Goal: Book appointment/travel/reservation

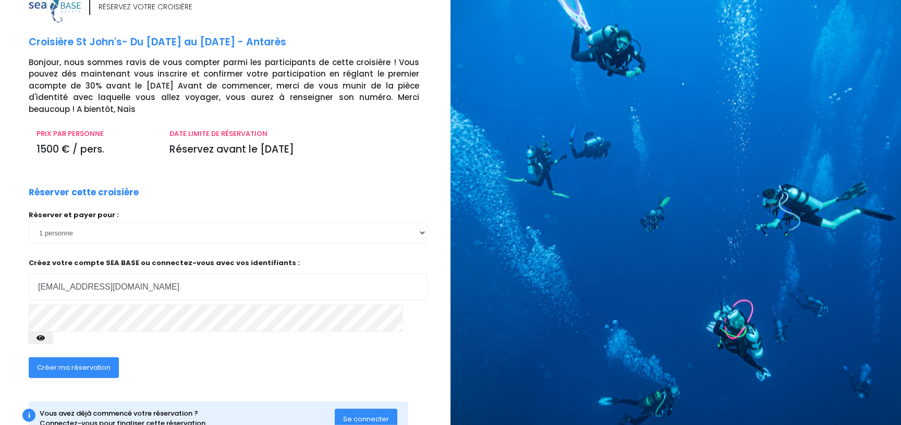
scroll to position [46, 0]
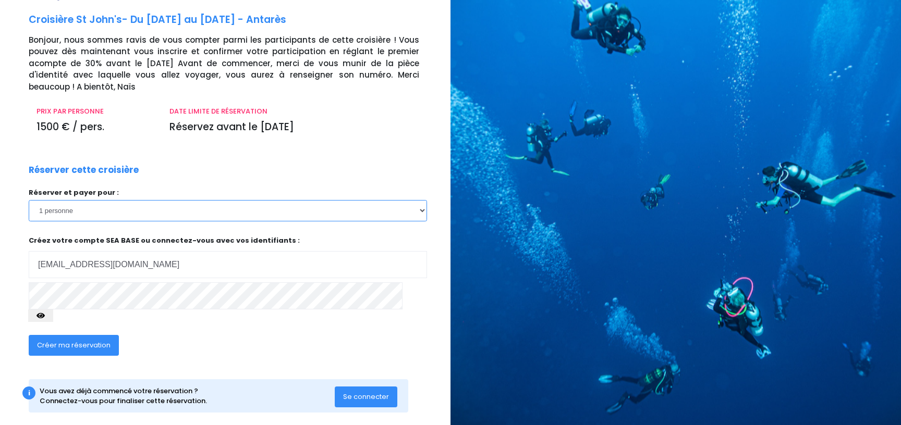
select select "2"
click option "2 personnes" at bounding box center [0, 0] width 0 height 0
click at [45, 316] on icon "button" at bounding box center [40, 316] width 8 height 0
click at [92, 340] on span "Créer ma réservation" at bounding box center [73, 345] width 73 height 10
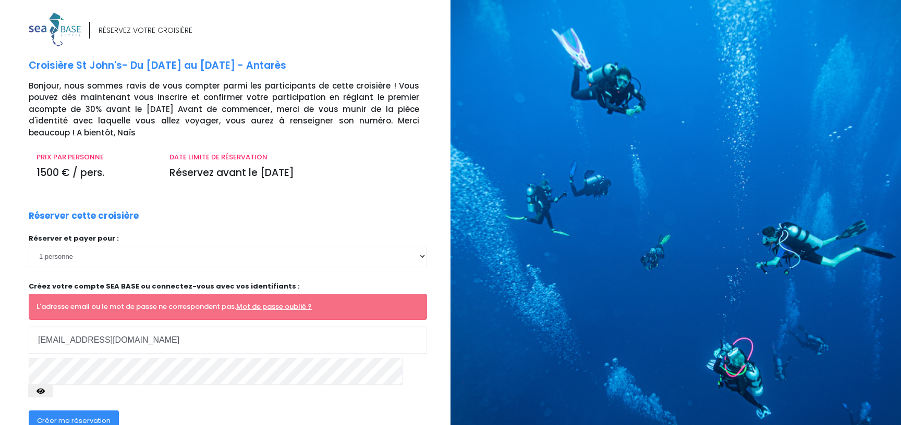
drag, startPoint x: 112, startPoint y: 338, endPoint x: 34, endPoint y: 347, distance: 78.7
click at [34, 347] on input "[EMAIL_ADDRESS][DOMAIN_NAME]" at bounding box center [228, 340] width 398 height 27
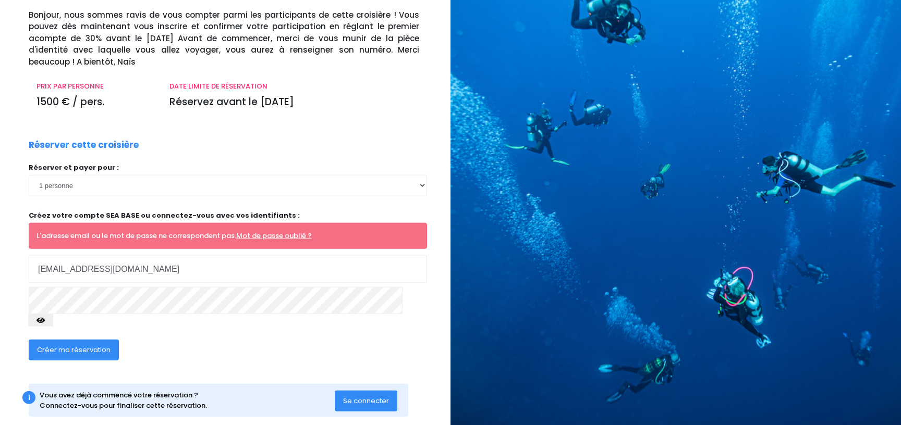
scroll to position [75, 0]
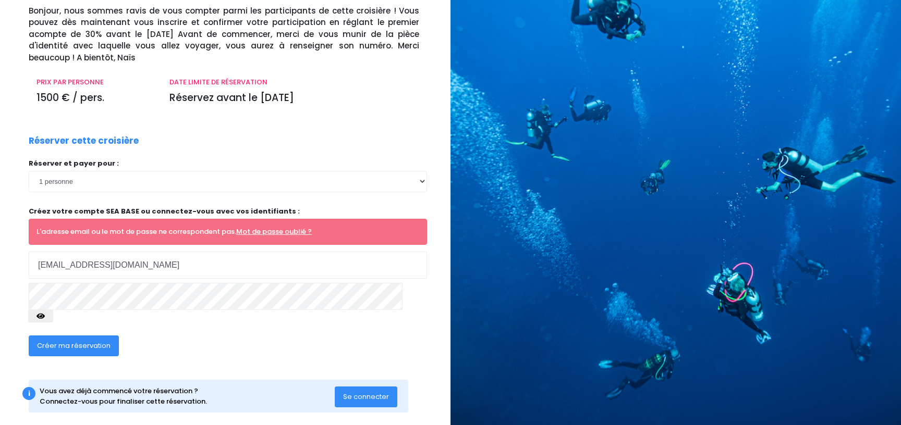
type input "[EMAIL_ADDRESS][DOMAIN_NAME]"
click at [45, 316] on icon "button" at bounding box center [40, 316] width 8 height 0
click at [29, 171] on select "1 personne 2 personnes" at bounding box center [228, 181] width 398 height 21
select select "2"
click option "2 personnes" at bounding box center [0, 0] width 0 height 0
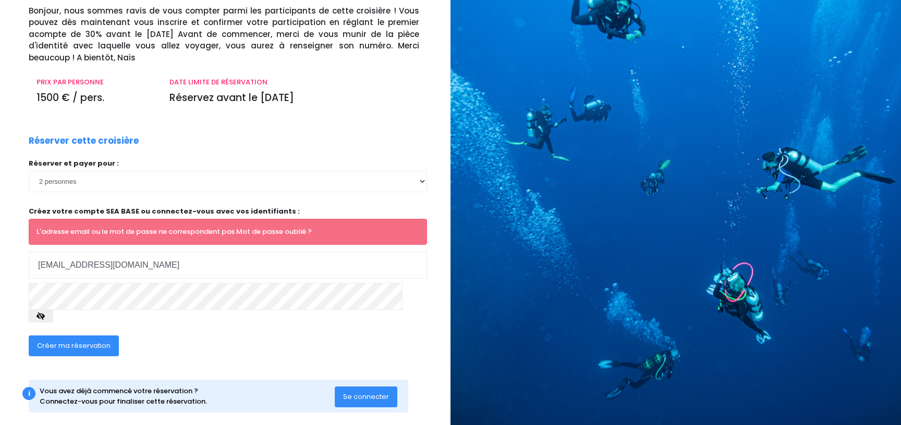
click at [255, 231] on link "Mot de passe oublié ?" at bounding box center [274, 232] width 76 height 10
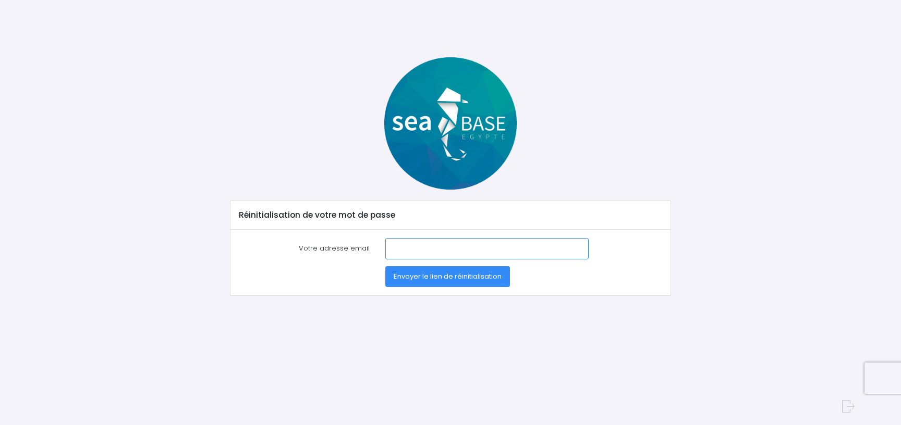
click at [396, 241] on input "Votre adresse email" at bounding box center [486, 248] width 203 height 21
click at [408, 254] on input "Votre adresse email" at bounding box center [486, 248] width 203 height 21
type input "[EMAIL_ADDRESS][DOMAIN_NAME]"
click at [460, 275] on span "Envoyer le lien de réinitialisation" at bounding box center [447, 277] width 108 height 10
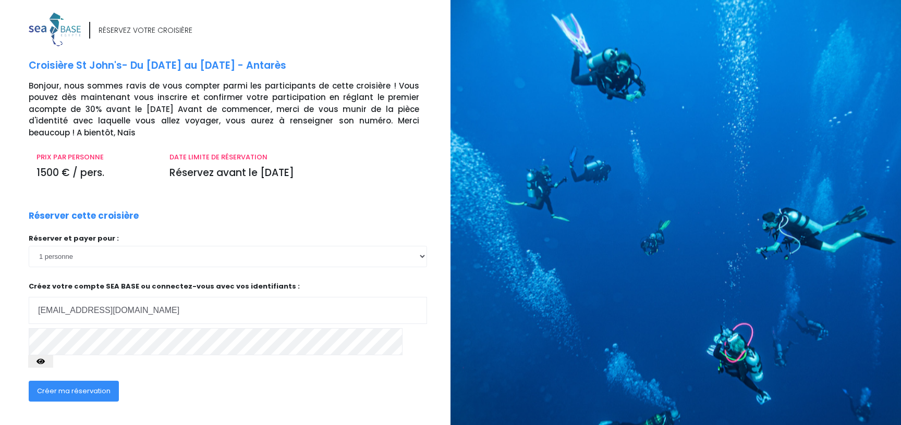
scroll to position [46, 0]
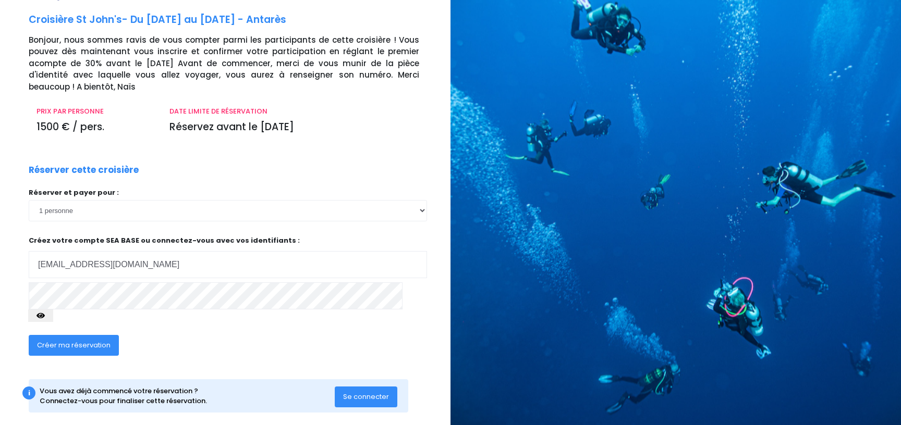
click at [87, 340] on span "Créer ma réservation" at bounding box center [73, 345] width 73 height 10
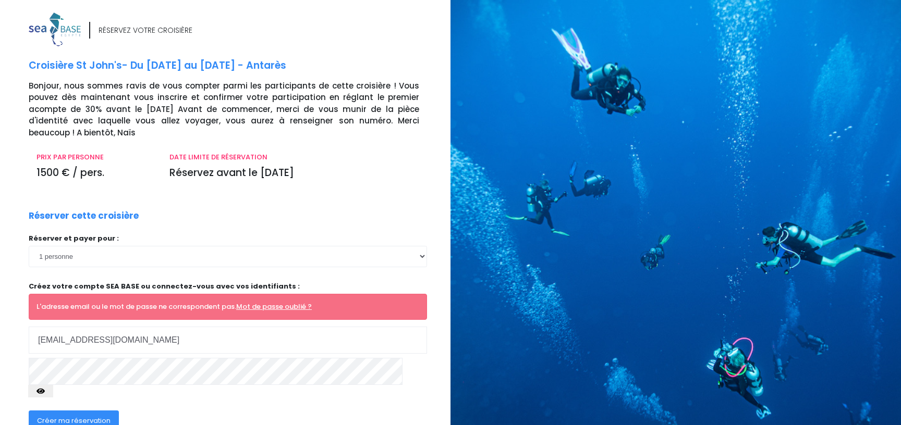
type input "[EMAIL_ADDRESS][DOMAIN_NAME]"
click at [29, 246] on select "1 personne 2 personnes" at bounding box center [228, 256] width 398 height 21
select select "2"
click option "2 personnes" at bounding box center [0, 0] width 0 height 0
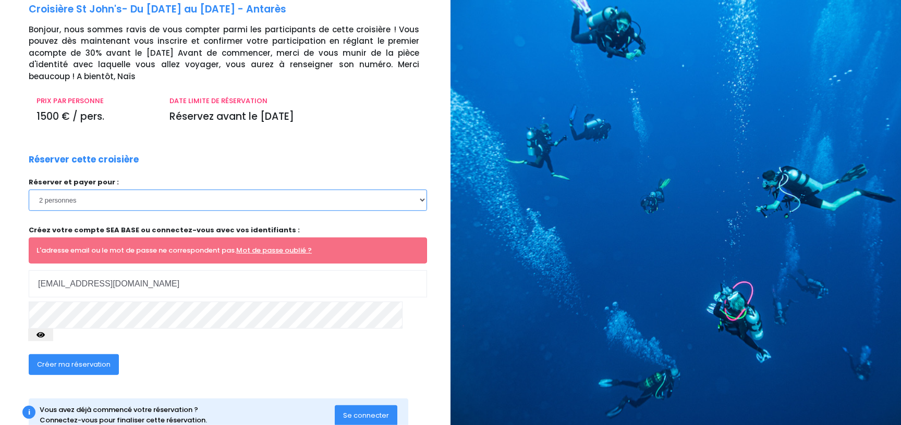
scroll to position [75, 0]
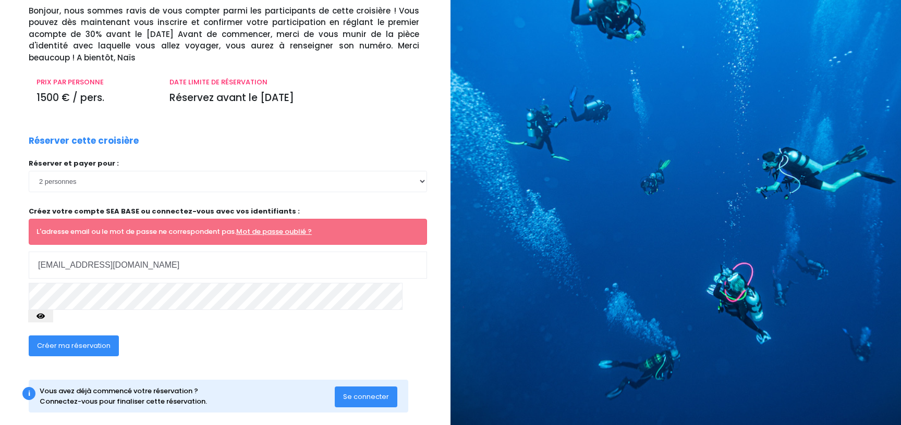
click at [364, 392] on span "Se connecter" at bounding box center [366, 397] width 46 height 10
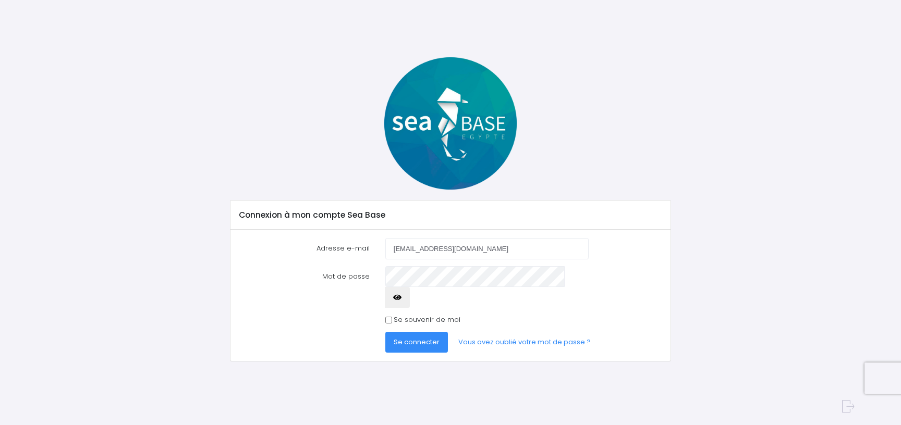
click at [390, 317] on input "Se souvenir de moi" at bounding box center [388, 320] width 7 height 7
checkbox input "true"
click at [402, 337] on span "Se connecter" at bounding box center [416, 342] width 46 height 10
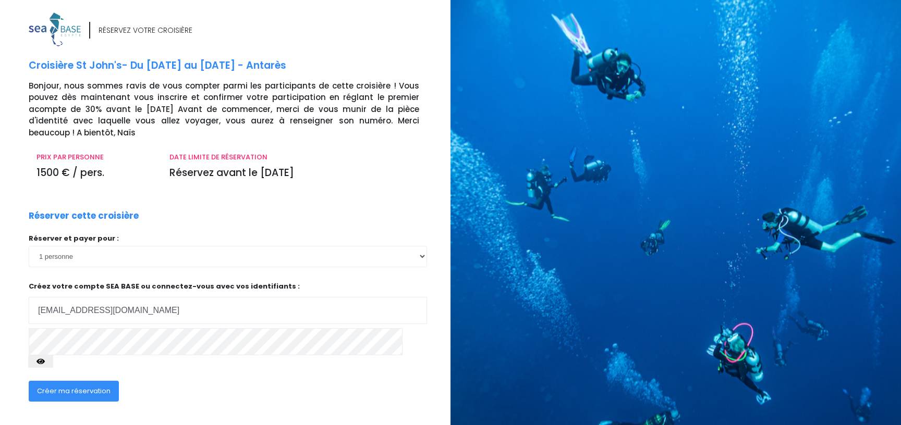
type input "[EMAIL_ADDRESS][DOMAIN_NAME]"
click at [29, 246] on select "1 personne 2 personnes" at bounding box center [228, 256] width 398 height 21
select select "2"
click option "2 personnes" at bounding box center [0, 0] width 0 height 0
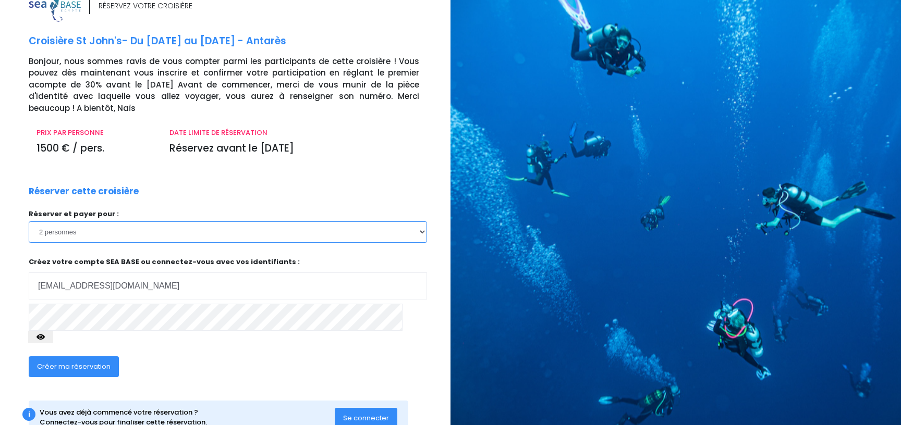
scroll to position [46, 0]
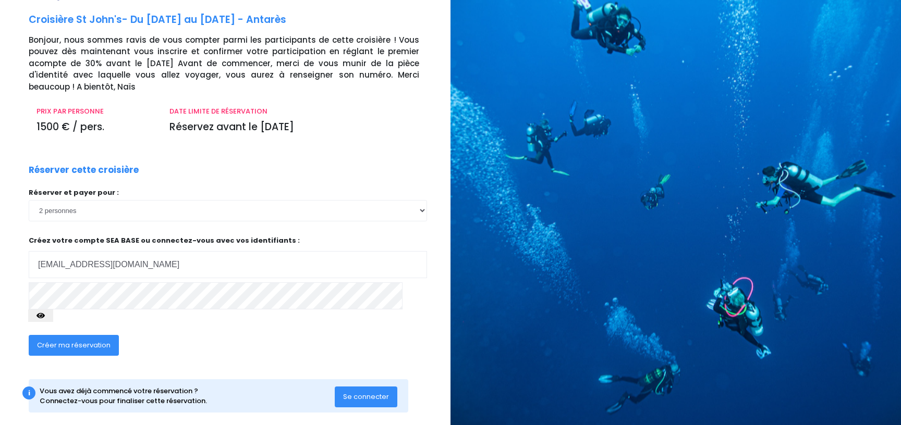
click at [79, 340] on span "Créer ma réservation" at bounding box center [73, 345] width 73 height 10
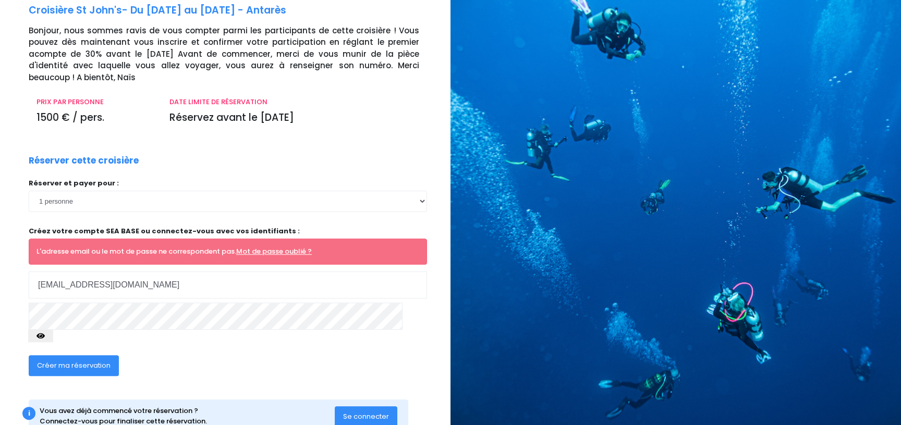
scroll to position [56, 0]
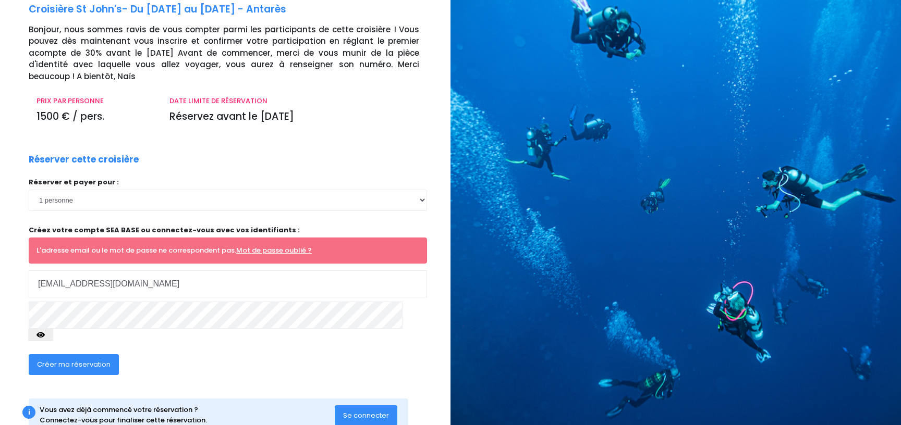
type input "[EMAIL_ADDRESS][DOMAIN_NAME]"
click at [29, 190] on select "1 personne 2 personnes" at bounding box center [228, 200] width 398 height 21
select select "2"
click option "2 personnes" at bounding box center [0, 0] width 0 height 0
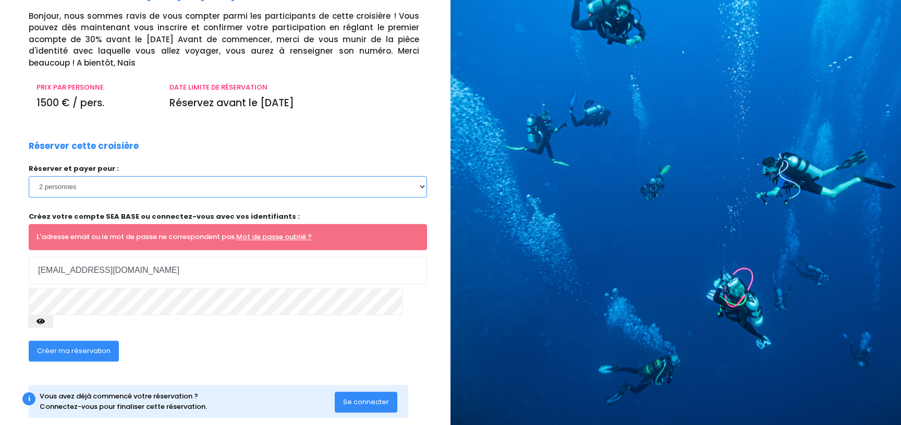
scroll to position [75, 0]
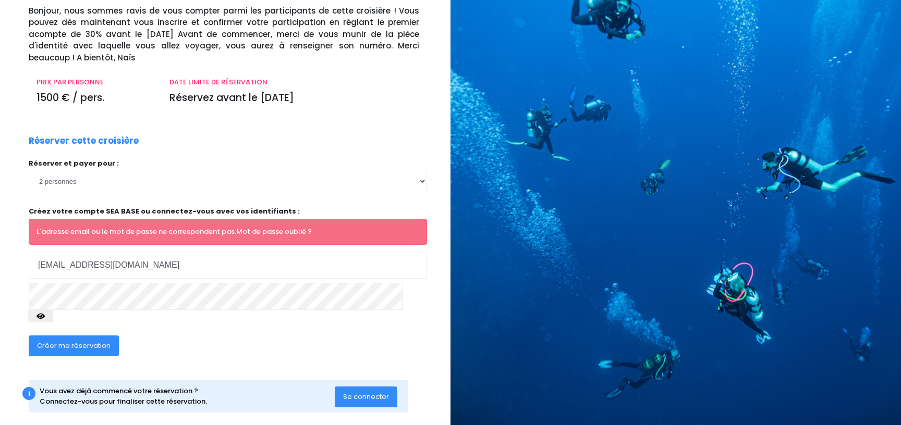
click at [256, 229] on link "Mot de passe oublié ?" at bounding box center [274, 232] width 76 height 10
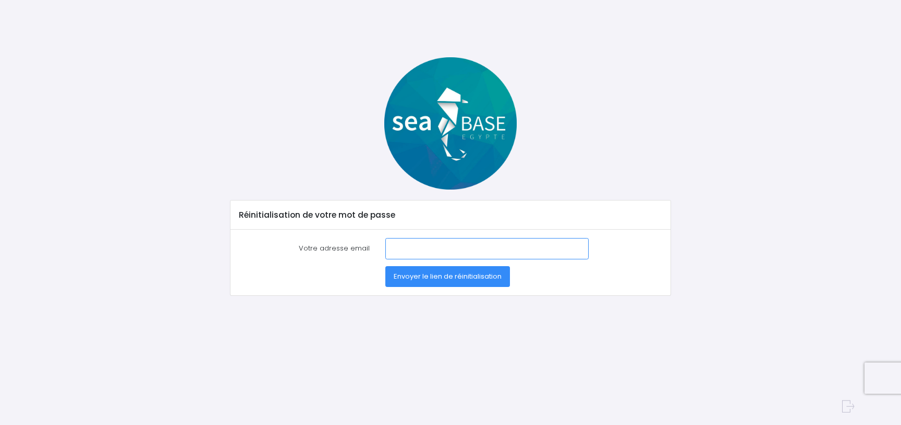
click at [411, 247] on input "Votre adresse email" at bounding box center [486, 248] width 203 height 21
type input "sarl.psd@orange.fr"
click at [412, 278] on span "Envoyer le lien de réinitialisation" at bounding box center [447, 277] width 108 height 10
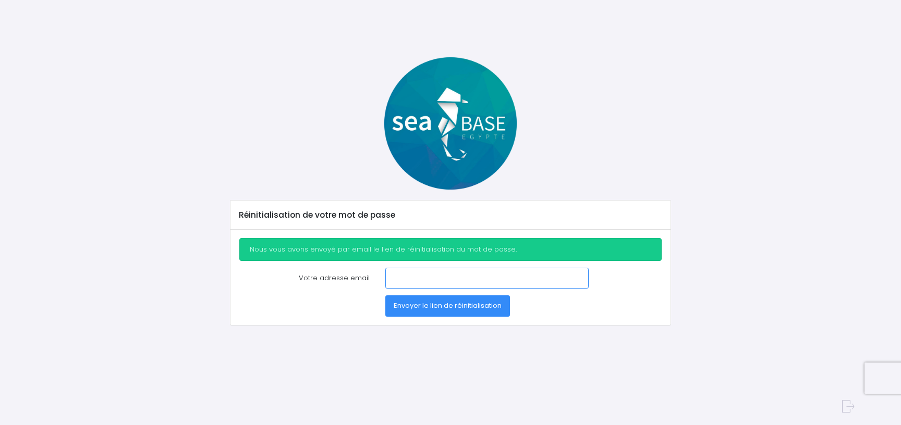
click at [400, 278] on input "Votre adresse email" at bounding box center [486, 278] width 203 height 21
type input "[EMAIL_ADDRESS][DOMAIN_NAME]"
click at [418, 307] on span "Envoyer le lien de réinitialisation" at bounding box center [447, 306] width 108 height 10
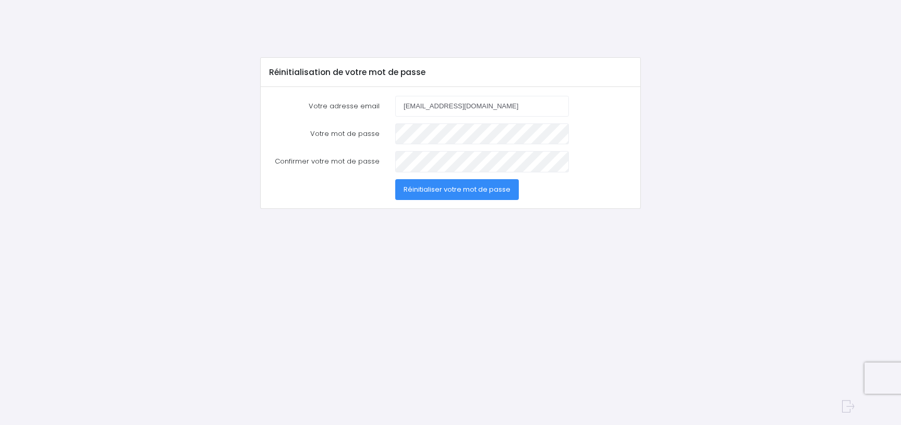
click at [443, 186] on span "Réinitialiser votre mot de passe" at bounding box center [456, 189] width 107 height 10
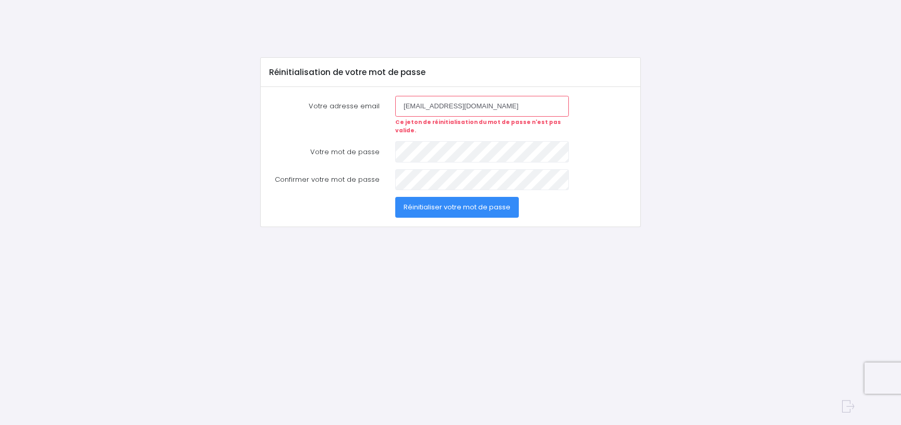
click at [415, 202] on span "Réinitialiser votre mot de passe" at bounding box center [456, 207] width 107 height 10
click at [393, 256] on div "Réinitialisation de votre mot de passe Votre adresse email sarl.psd@orange.fr C…" at bounding box center [450, 222] width 594 height 331
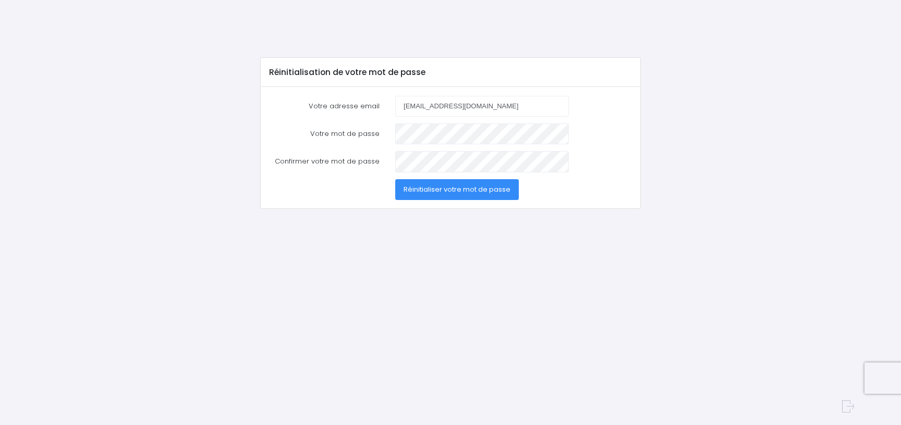
click at [393, 134] on div at bounding box center [481, 134] width 189 height 21
click at [437, 196] on button "Réinitialiser votre mot de passe" at bounding box center [457, 189] width 124 height 21
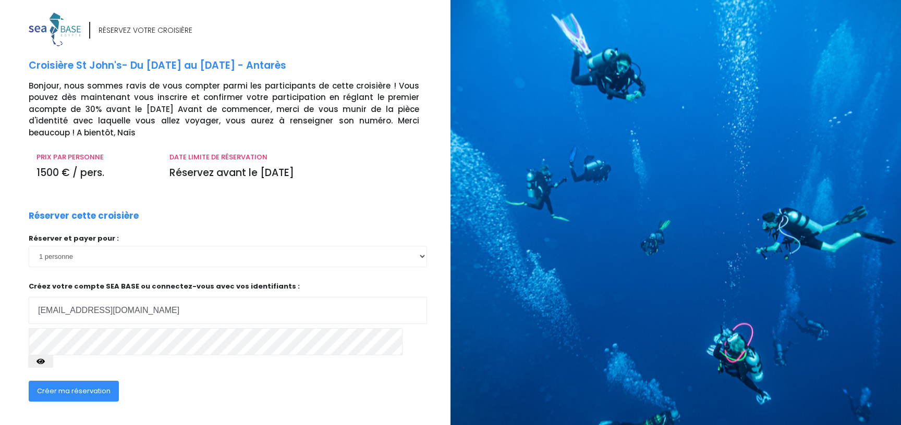
type input "[EMAIL_ADDRESS][DOMAIN_NAME]"
click at [45, 362] on icon "button" at bounding box center [40, 362] width 8 height 0
click at [87, 386] on span "Créer ma réservation" at bounding box center [73, 391] width 73 height 10
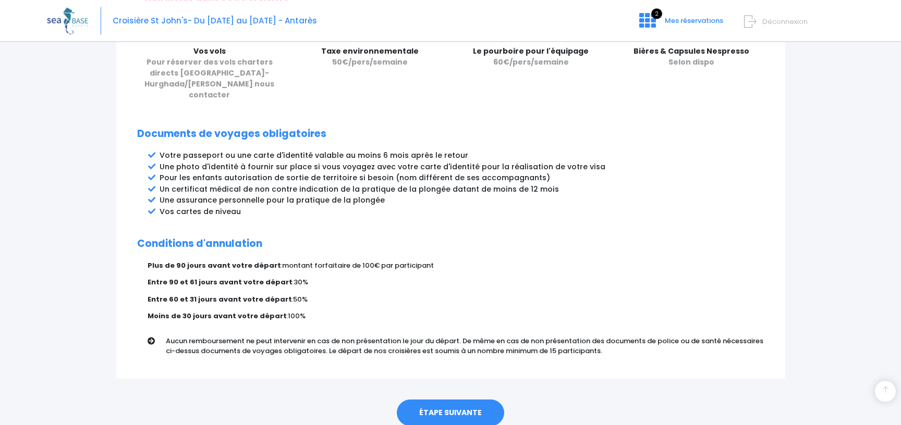
scroll to position [516, 0]
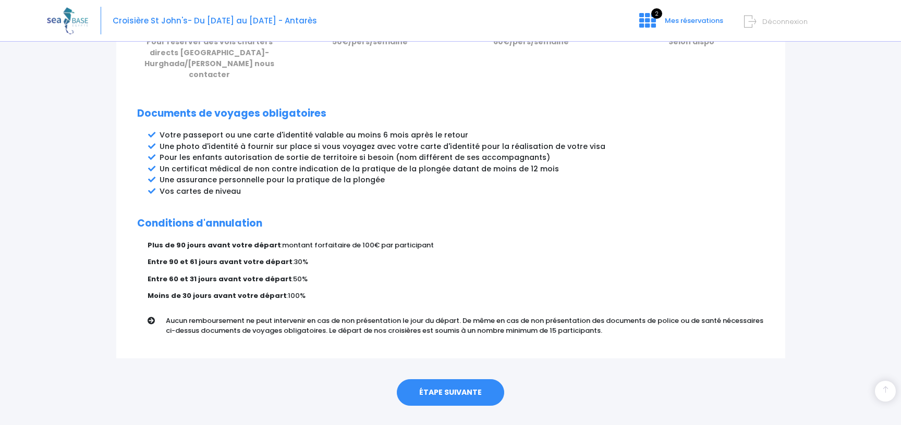
click at [449, 379] on link "ÉTAPE SUIVANTE" at bounding box center [450, 392] width 107 height 27
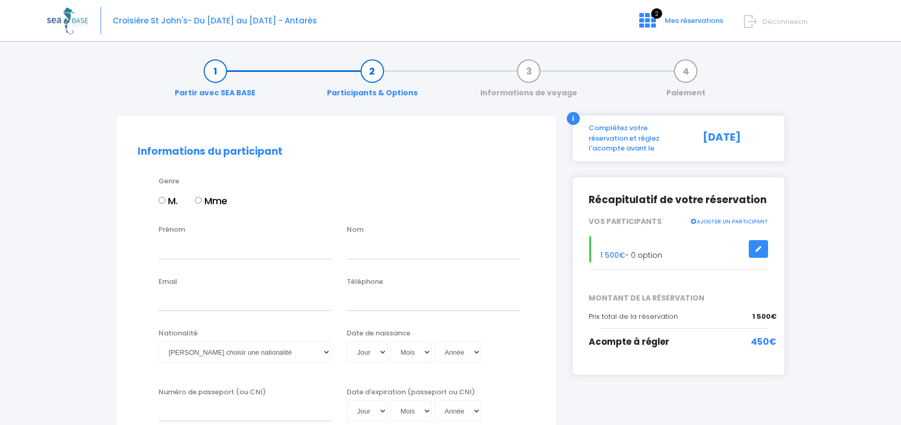
click at [162, 200] on input "M." at bounding box center [161, 200] width 7 height 7
radio input "true"
click at [177, 251] on input "Prénom" at bounding box center [244, 248] width 173 height 21
type input "i"
type input "[PERSON_NAME]"
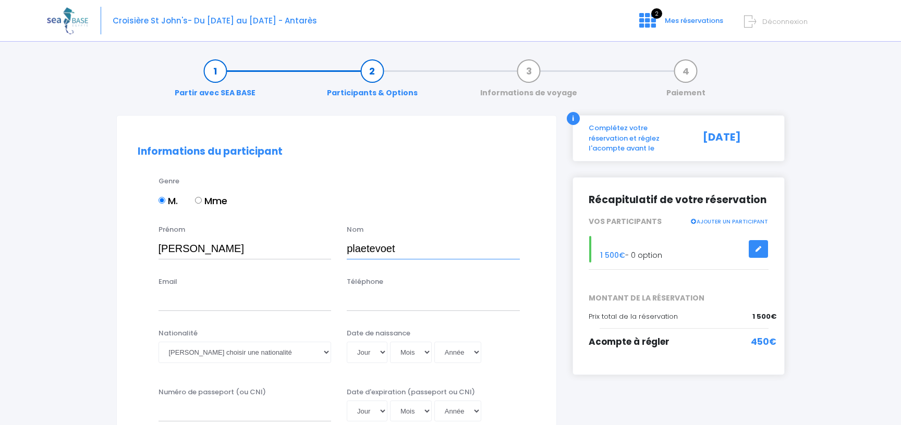
type input "plaetevoet"
type input "[EMAIL_ADDRESS][DOMAIN_NAME]"
click at [365, 305] on input "Téléphone" at bounding box center [433, 300] width 173 height 21
type input "0609673572"
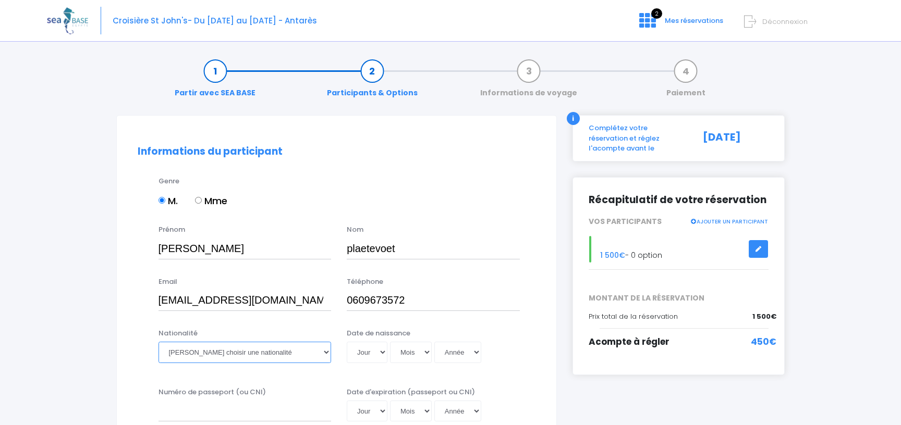
click at [158, 342] on select "Veuillez choisir une nationalité [DEMOGRAPHIC_DATA] Algerienne Allemande [GEOGR…" at bounding box center [244, 352] width 173 height 21
select select "Française"
click option "Française" at bounding box center [0, 0] width 0 height 0
click at [347, 342] on select "Jour 01 02 03 04 05 06 07 08 09 10 11 12 13 14 15 16 17 18 19 20 21 22 23 24 25…" at bounding box center [367, 352] width 41 height 21
select select "29"
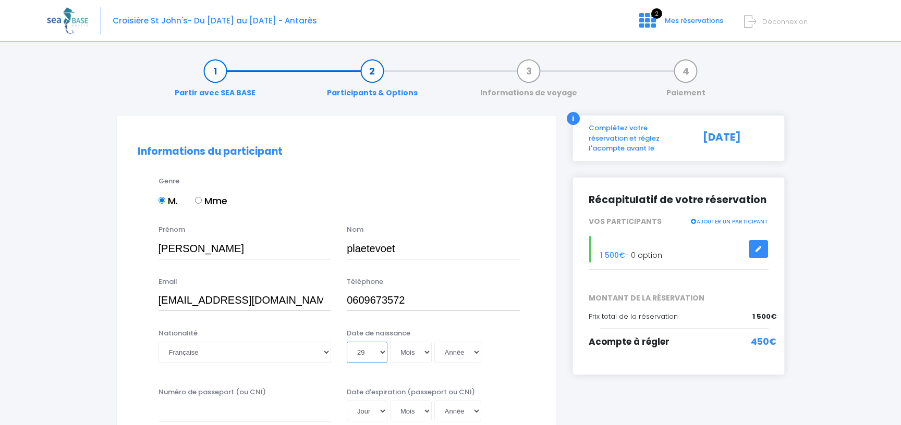
click option "29" at bounding box center [0, 0] width 0 height 0
click at [390, 342] on select "Mois 01 02 03 04 05 06 07 08 09 10 11 12" at bounding box center [411, 352] width 42 height 21
select select "03"
click option "03" at bounding box center [0, 0] width 0 height 0
click at [434, 342] on select "Année 2045 2044 2043 2042 2041 2040 2039 2038 2037 2036 2035 2034 2033 2032 203…" at bounding box center [457, 352] width 47 height 21
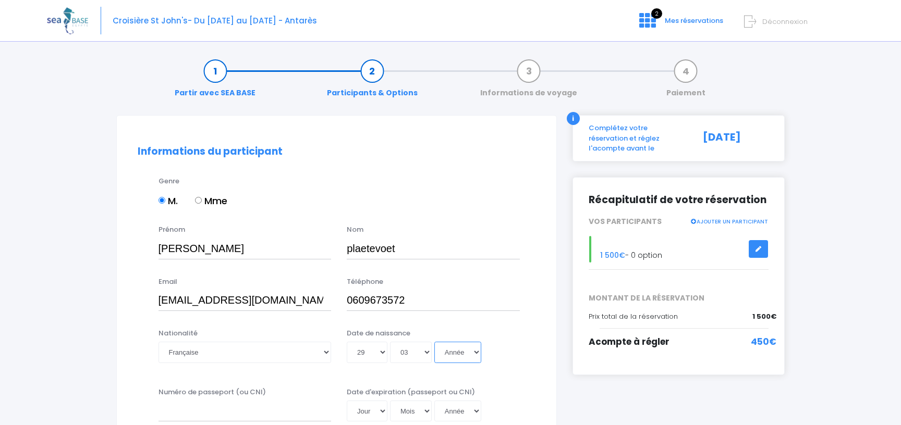
select select "1972"
click option "1972" at bounding box center [0, 0] width 0 height 0
type input "1972-03-29"
click at [507, 364] on div "Date de naissance Jour 01 02 03 04 05 06 07 08 09 10 11 12 13 14 15 16 17 18 19…" at bounding box center [433, 348] width 189 height 41
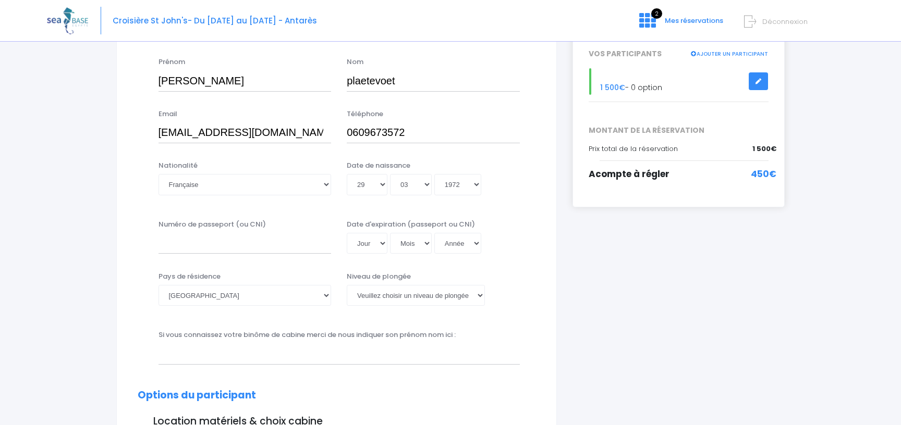
scroll to position [169, 0]
click at [204, 248] on input "Numéro de passeport (ou CNI)" at bounding box center [244, 242] width 173 height 21
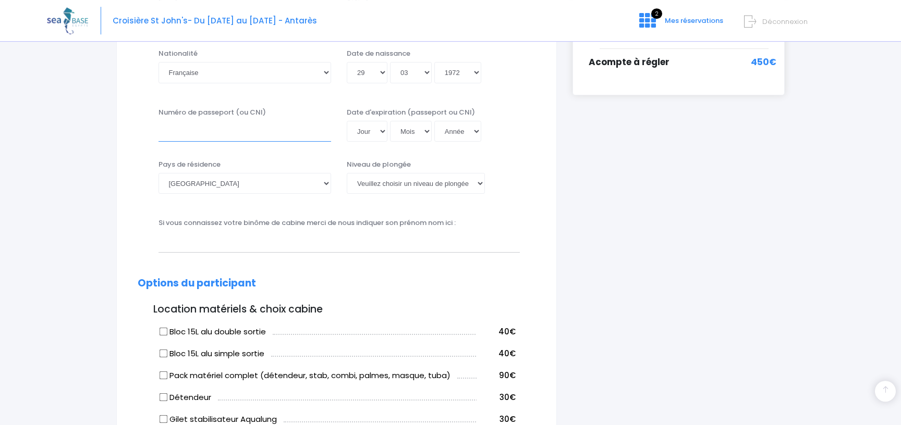
scroll to position [281, 0]
click at [347, 171] on select "Veuillez choisir un niveau de plongée Non plongeur Junior OW diver Adventure OW…" at bounding box center [416, 181] width 138 height 21
select select "N4"
click option "N4" at bounding box center [0, 0] width 0 height 0
click at [347, 171] on select "Veuillez choisir un niveau de plongée Non plongeur Junior OW diver Adventure OW…" at bounding box center [416, 181] width 138 height 21
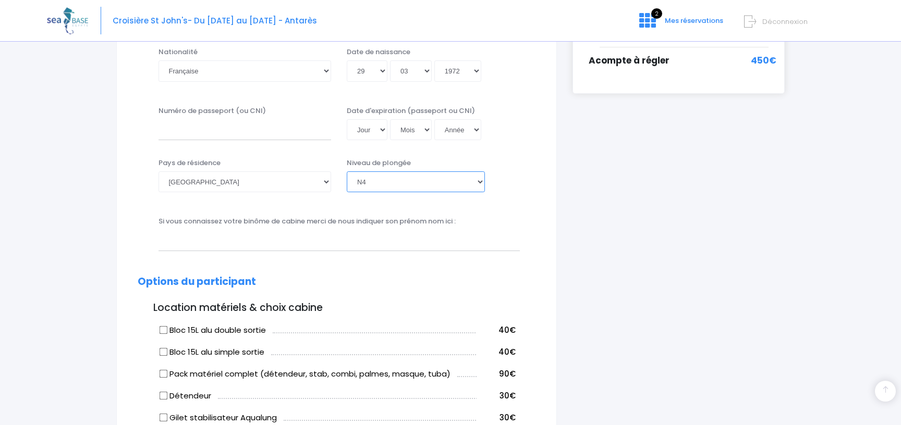
click option "N4" at bounding box center [0, 0] width 0 height 0
click at [312, 243] on input "text" at bounding box center [338, 240] width 361 height 21
click at [171, 238] on input "[PERSON_NAME]" at bounding box center [338, 240] width 361 height 21
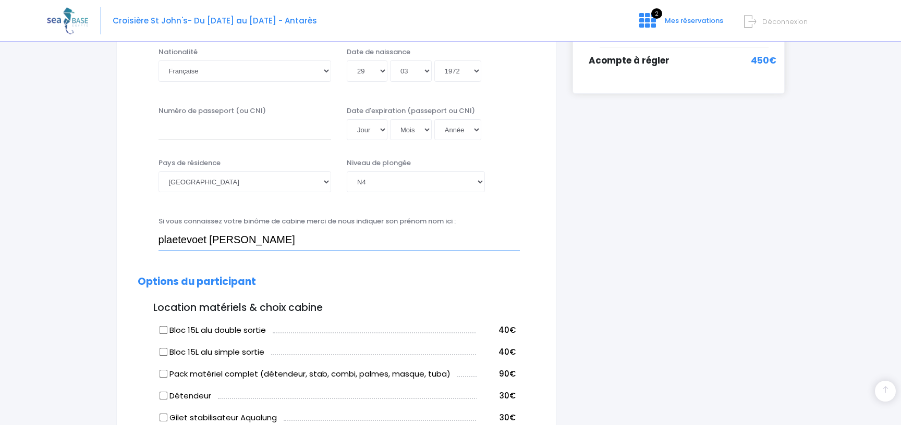
click at [171, 238] on input "[PERSON_NAME]" at bounding box center [338, 240] width 361 height 21
click at [276, 247] on input "[PERSON_NAME]" at bounding box center [338, 240] width 361 height 21
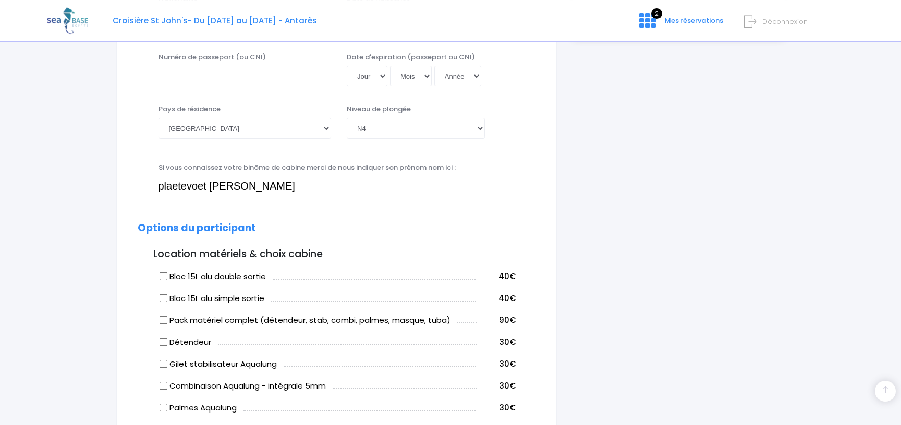
scroll to position [338, 0]
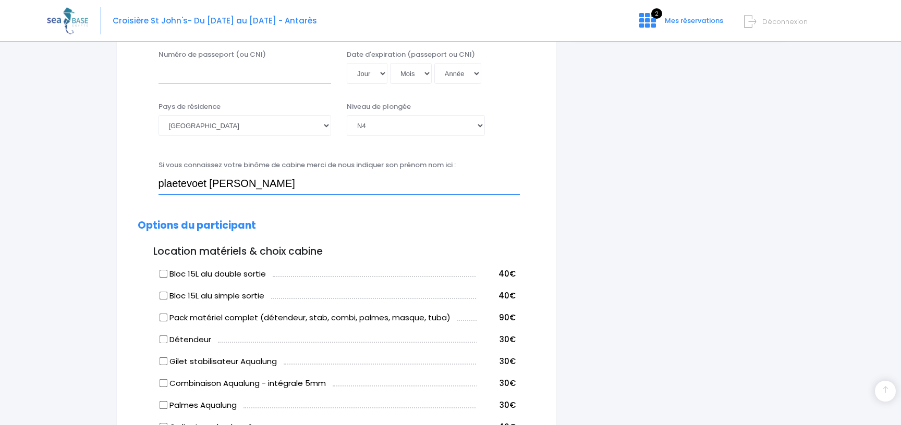
type input "[PERSON_NAME]"
click at [160, 271] on input "Bloc 15L alu double sortie" at bounding box center [163, 273] width 8 height 8
checkbox input "true"
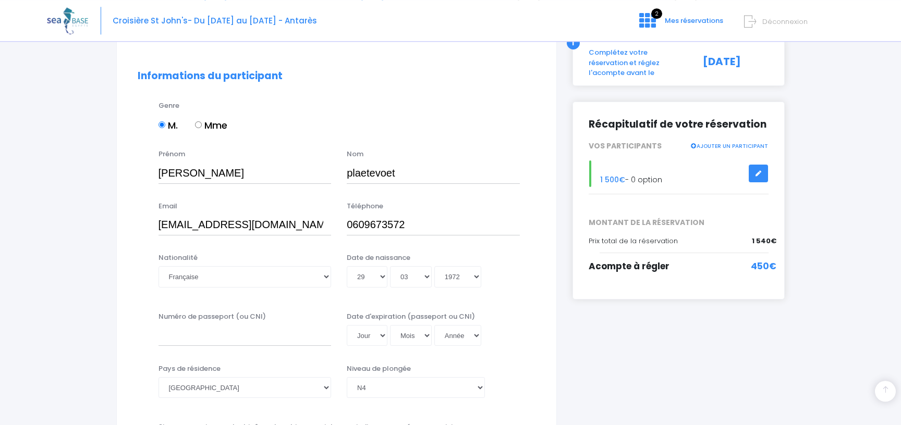
scroll to position [169, 0]
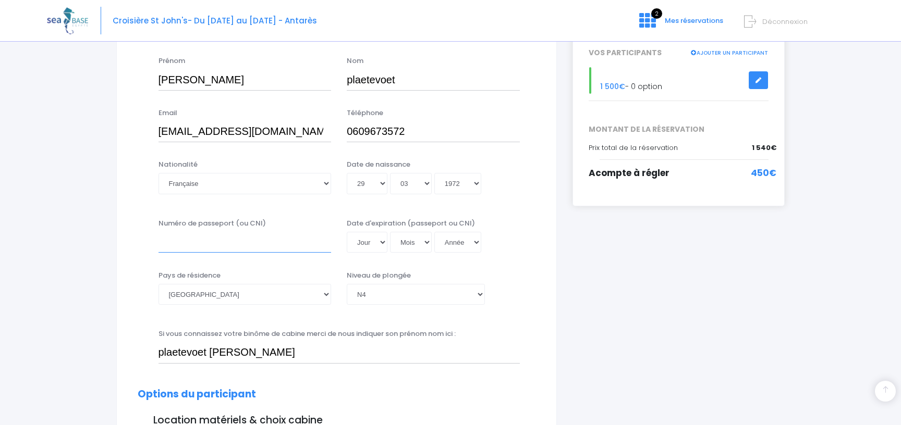
click at [174, 243] on input "Numéro de passeport (ou CNI)" at bounding box center [244, 242] width 173 height 21
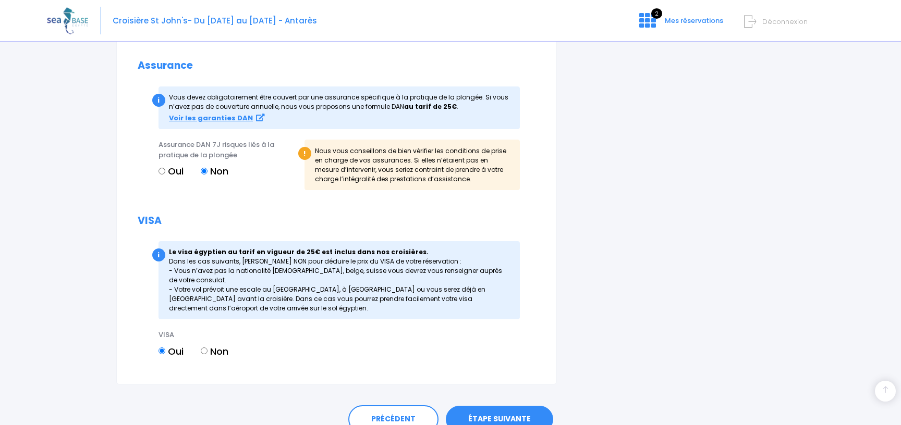
scroll to position [1013, 0]
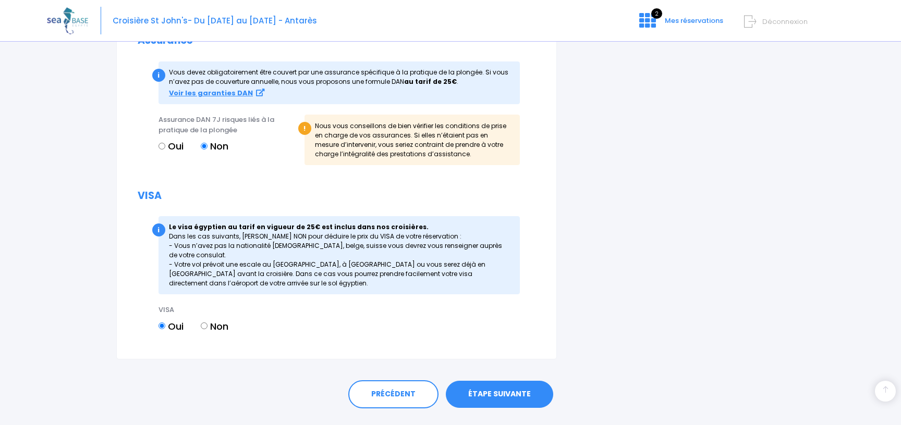
type input "18A160497"
click at [502, 400] on link "ÉTAPE SUIVANTE" at bounding box center [499, 394] width 107 height 27
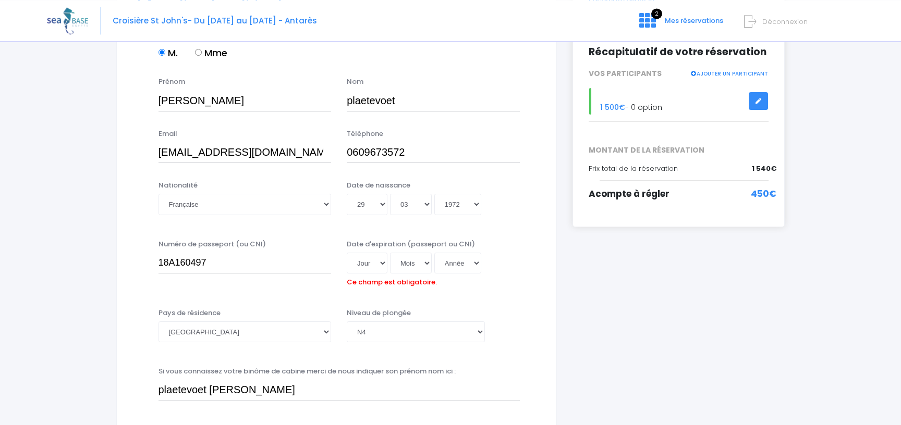
scroll to position [148, 0]
click at [347, 253] on select "Jour 01 02 03 04 05 06 07 08 09 10 11 12 13 14 15 16 17 18 19 20 21 22 23 24 25…" at bounding box center [367, 263] width 41 height 21
select select "14"
click option "14" at bounding box center [0, 0] width 0 height 0
click at [390, 253] on select "Mois 01 02 03 04 05 06 07 08 09 10 11 12" at bounding box center [411, 263] width 42 height 21
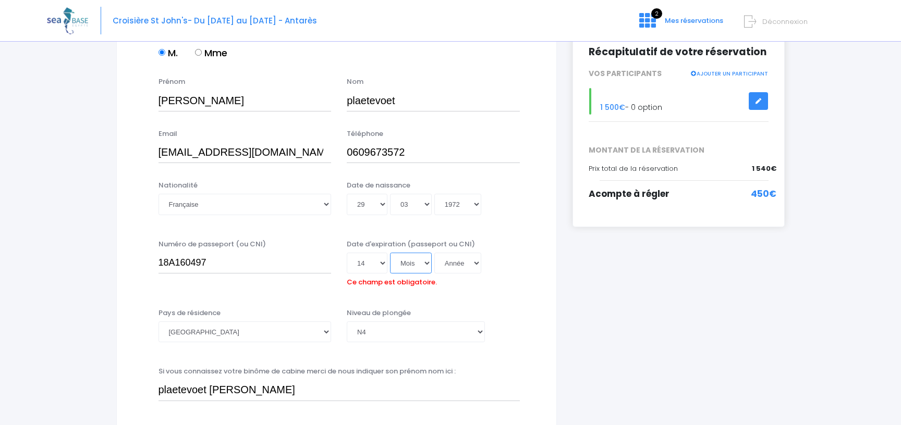
select select "02"
click option "02" at bounding box center [0, 0] width 0 height 0
click at [434, 253] on select "Année 2045 2044 2043 2042 2041 2040 2039 2038 2037 2036 2035 2034 2033 2032 203…" at bounding box center [457, 263] width 47 height 21
select select "2028"
click option "2028" at bounding box center [0, 0] width 0 height 0
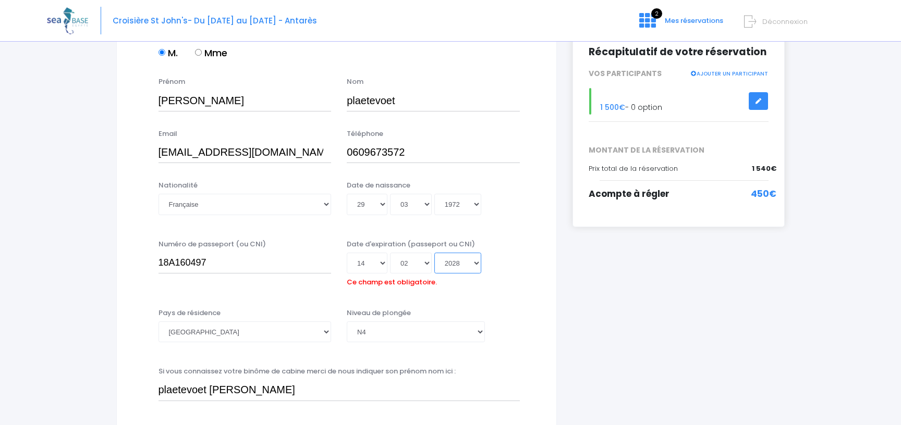
type input "[DATE]"
click at [500, 291] on div "Numéro de passeport (ou CNI) 18A160497 Date d'expiration (passeport ou CNI) Jou…" at bounding box center [336, 268] width 413 height 58
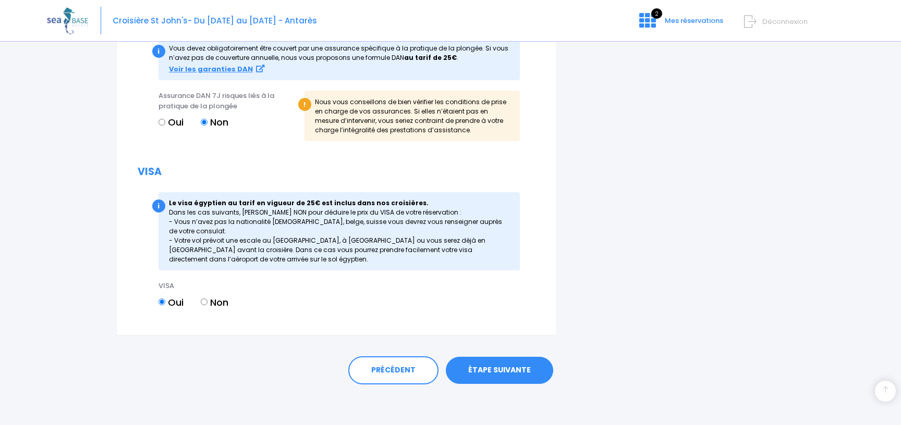
click at [502, 367] on link "ÉTAPE SUIVANTE" at bounding box center [499, 370] width 107 height 27
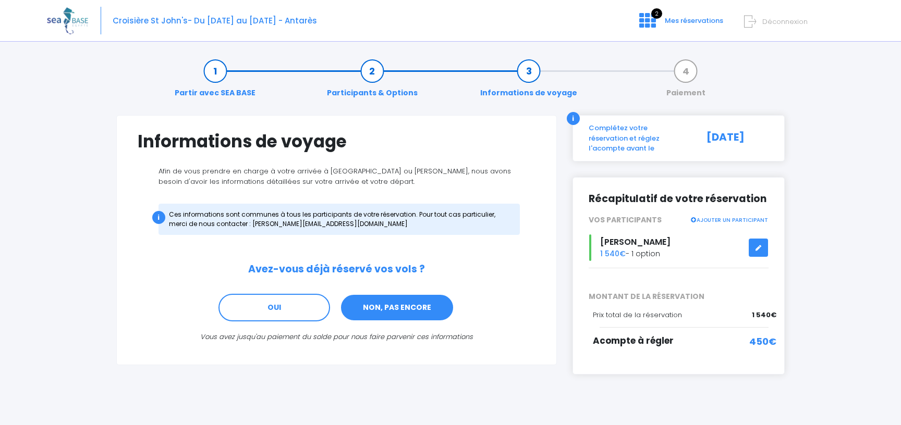
click at [388, 306] on link "NON, PAS ENCORE" at bounding box center [397, 308] width 114 height 28
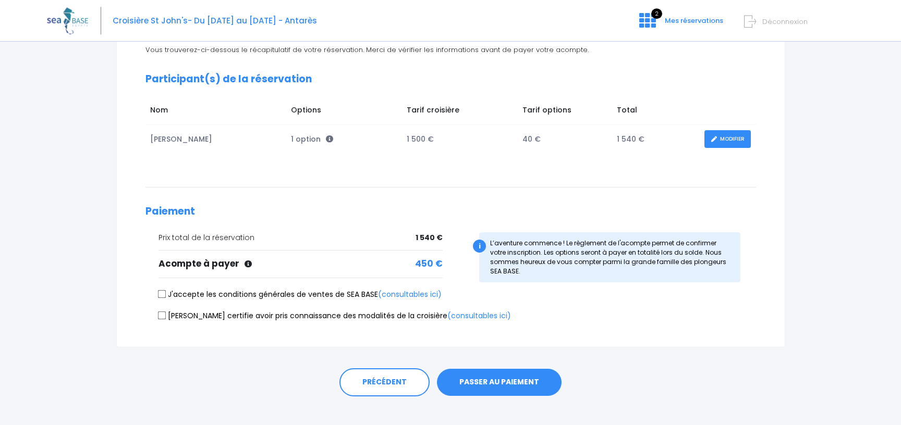
scroll to position [133, 0]
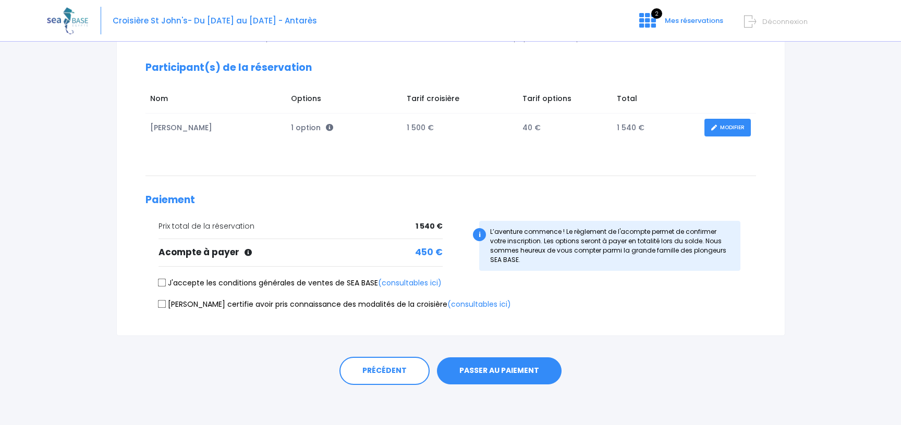
click at [162, 280] on input "J'accepte les conditions générales de ventes de SEA BASE (consultables ici)" at bounding box center [161, 283] width 8 height 8
checkbox input "true"
click at [163, 301] on input "[PERSON_NAME] certifie avoir pris connaissance des modalités de la croisière (c…" at bounding box center [161, 304] width 8 height 8
checkbox input "true"
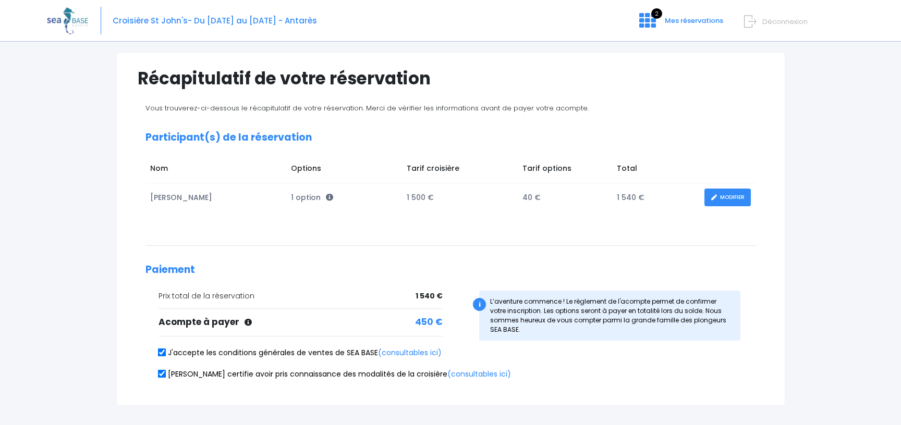
scroll to position [0, 0]
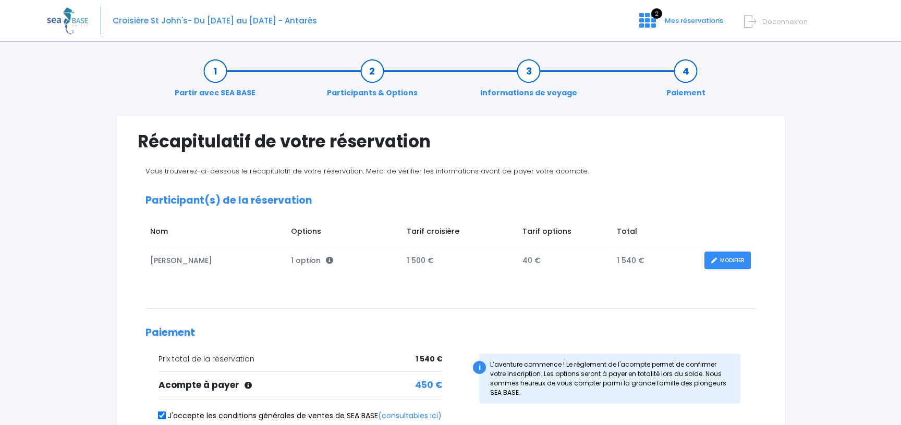
click at [731, 260] on link "MODIFIER" at bounding box center [727, 261] width 46 height 18
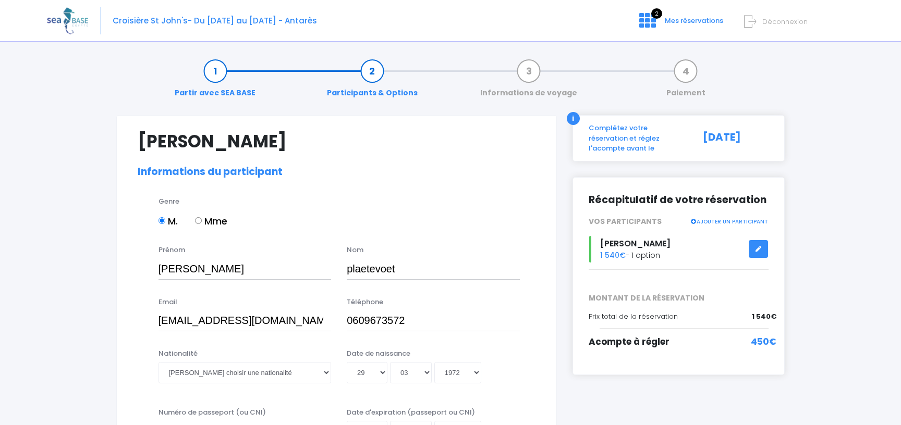
select select "N4"
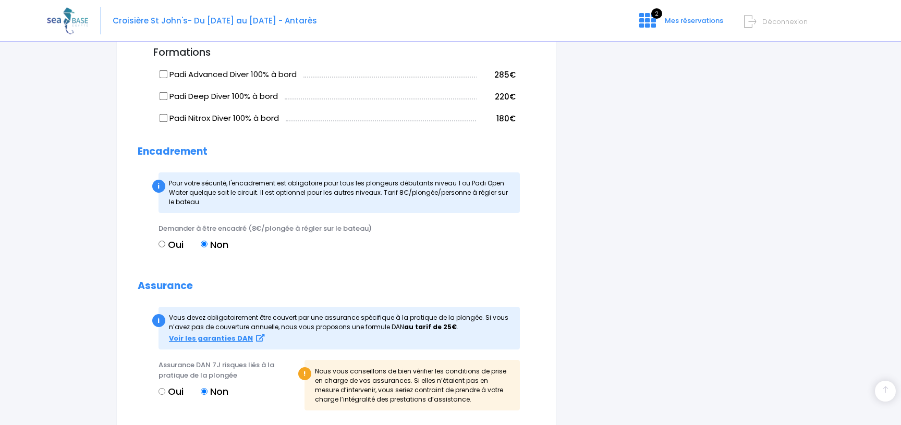
scroll to position [1057, 0]
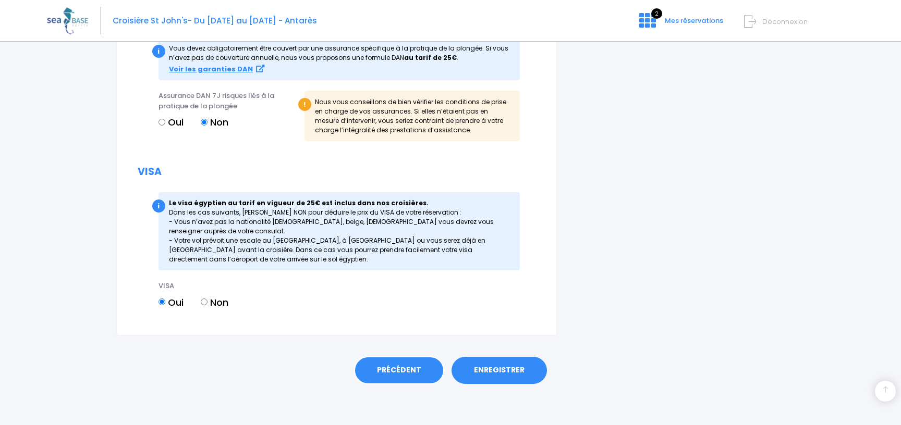
click at [403, 371] on link "PRÉCÉDENT" at bounding box center [399, 370] width 90 height 28
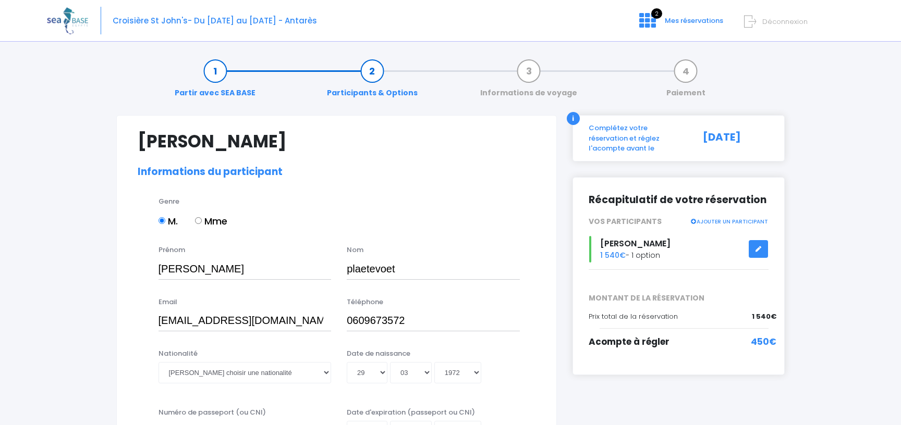
select select "N4"
click at [715, 216] on link "AJOUTER UN PARTICIPANT" at bounding box center [729, 220] width 78 height 9
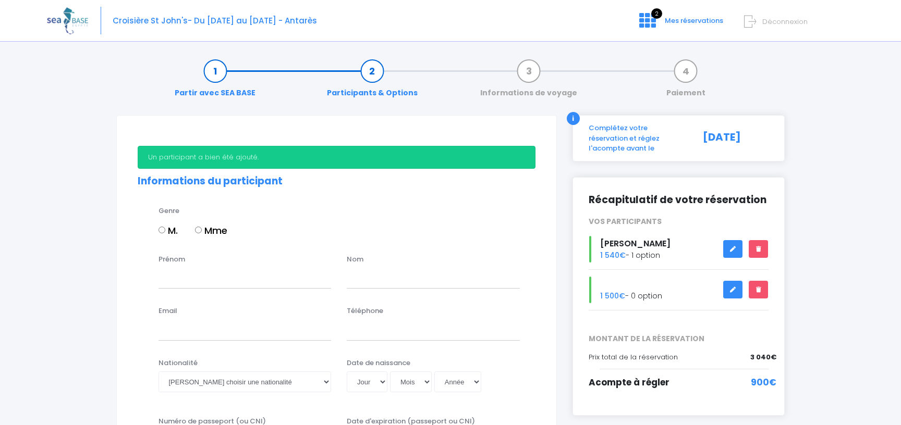
click at [200, 229] on input "Mme" at bounding box center [198, 230] width 7 height 7
radio input "true"
click at [197, 279] on input "Prénom" at bounding box center [244, 278] width 173 height 21
type input "[PERSON_NAME]"
type input "plaetevoet"
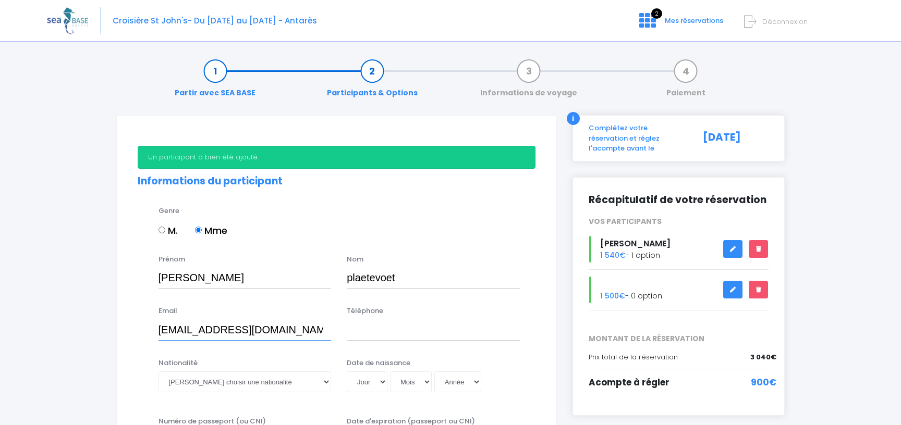
scroll to position [0, 2]
type input "[EMAIL_ADDRESS][DOMAIN_NAME]"
click at [371, 338] on input "Téléphone" at bounding box center [433, 329] width 173 height 21
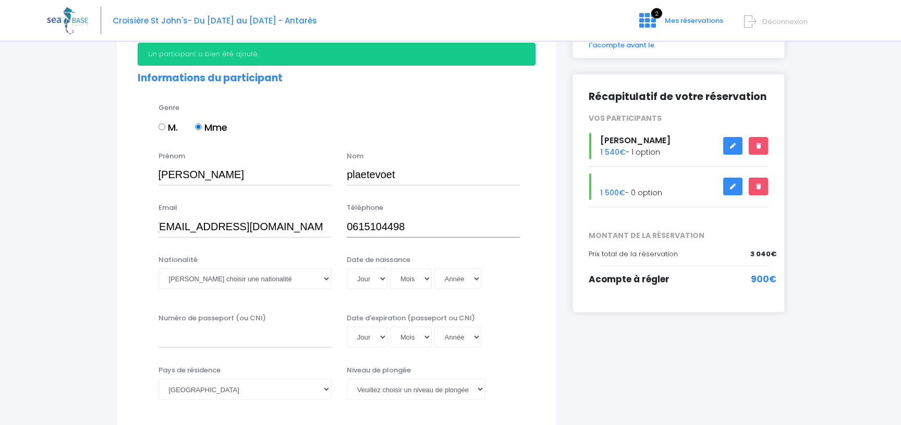
scroll to position [113, 0]
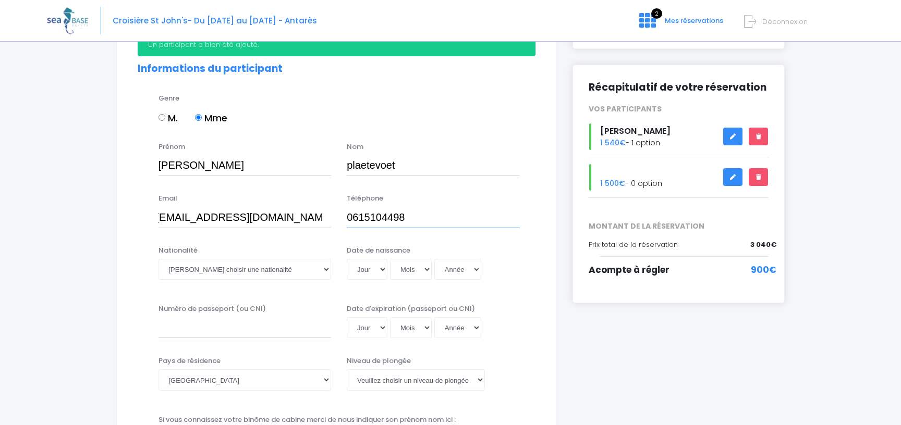
type input "0615104498"
click at [158, 259] on select "Veuillez choisir une nationalité Afghane Albanaise Algerienne Allemande America…" at bounding box center [244, 269] width 173 height 21
select select "Française"
click option "Française" at bounding box center [0, 0] width 0 height 0
click at [347, 259] on select "Jour 01 02 03 04 05 06 07 08 09 10 11 12 13 14 15 16 17 18 19 20 21 22 23 24 25…" at bounding box center [367, 269] width 41 height 21
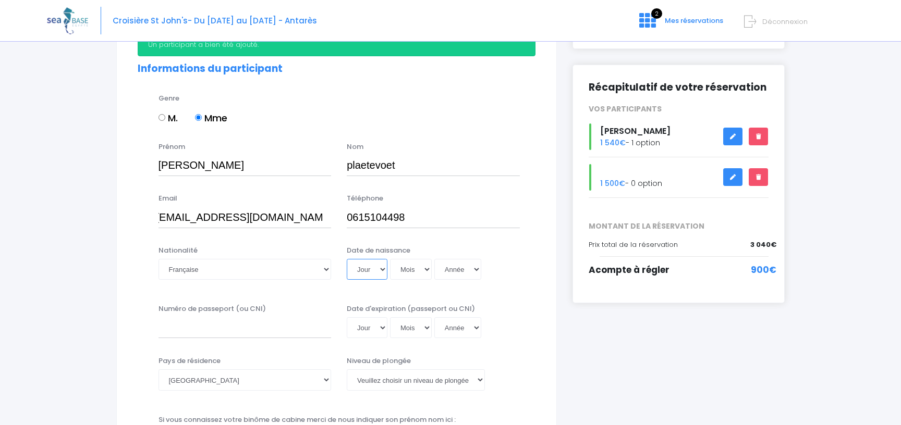
select select "02"
click option "02" at bounding box center [0, 0] width 0 height 0
click at [390, 259] on select "Mois 01 02 03 04 05 06 07 08 09 10 11 12" at bounding box center [411, 269] width 42 height 21
select select "11"
click option "11" at bounding box center [0, 0] width 0 height 0
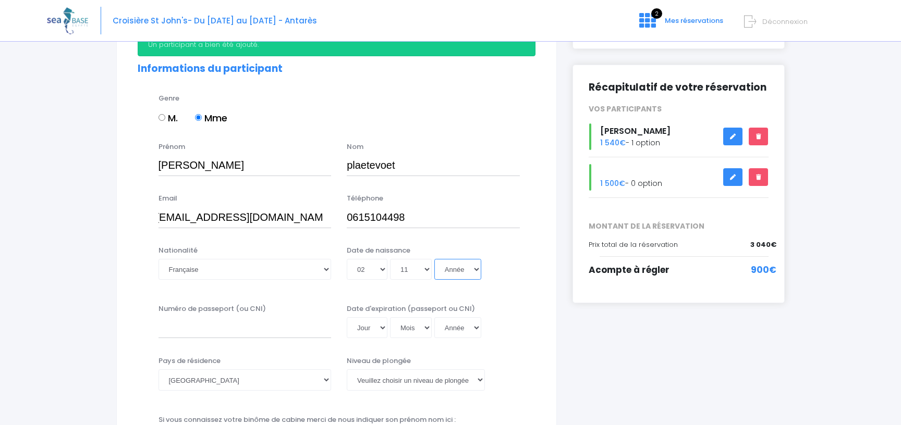
click at [434, 259] on select "Année 2045 2044 2043 2042 2041 2040 2039 2038 2037 2036 2035 2034 2033 2032 203…" at bounding box center [457, 269] width 47 height 21
select select "1974"
click option "1974" at bounding box center [0, 0] width 0 height 0
type input "1974-11-02"
click at [461, 266] on select "Année 2045 2044 2043 2042 2041 2040 2039 2038 2037 2036 2035 2034 2033 2032 203…" at bounding box center [457, 269] width 47 height 21
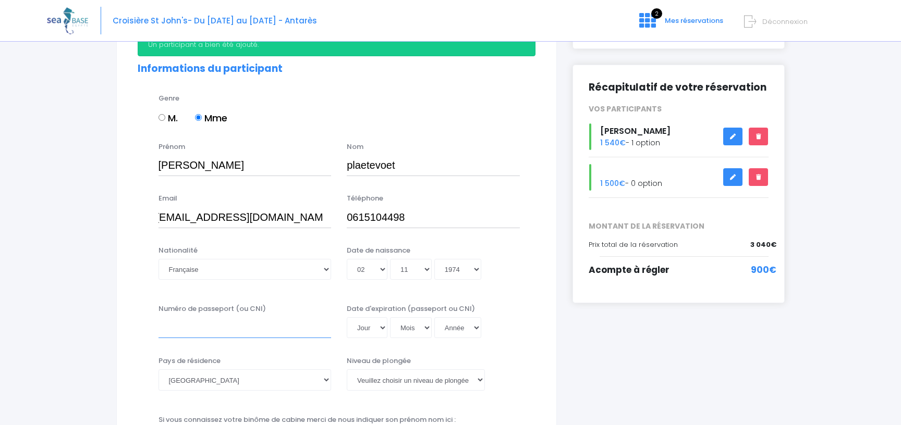
click at [227, 336] on input "Numéro de passeport (ou CNI)" at bounding box center [244, 327] width 173 height 21
click at [199, 342] on div "Numéro de passeport (ou CNI) 18A160497 Date d'expiration (passeport ou CNI) Jou…" at bounding box center [336, 325] width 413 height 42
click at [227, 325] on input "18A160497" at bounding box center [244, 327] width 173 height 21
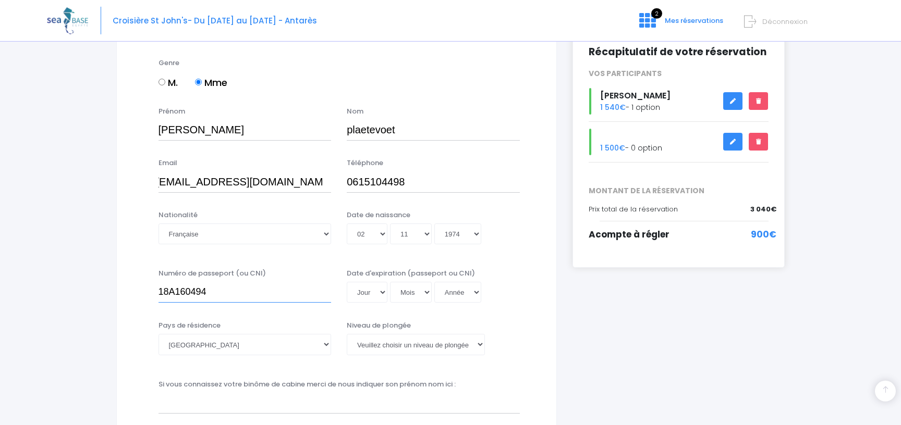
scroll to position [169, 0]
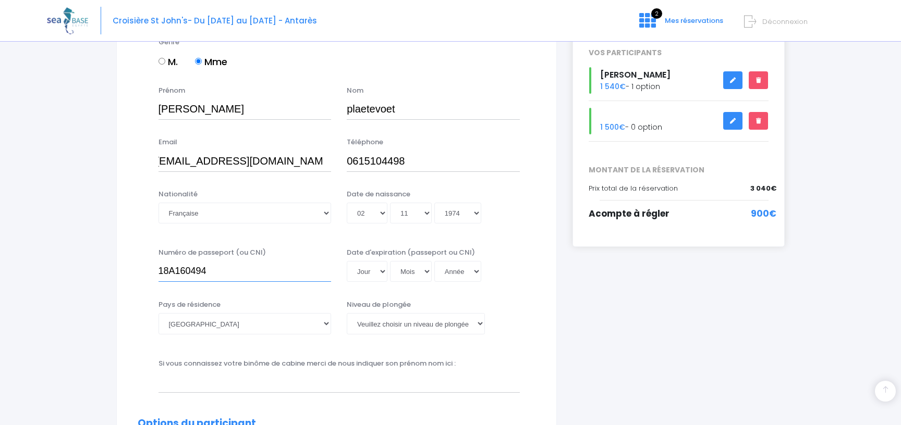
type input "18A160494"
click at [347, 261] on select "Jour 01 02 03 04 05 06 07 08 09 10 11 12 13 14 15 16 17 18 19 20 21 22 23 24 25…" at bounding box center [367, 271] width 41 height 21
select select "14"
click option "14" at bounding box center [0, 0] width 0 height 0
click at [390, 261] on select "Mois 01 02 03 04 05 06 07 08 09 10 11 12" at bounding box center [411, 271] width 42 height 21
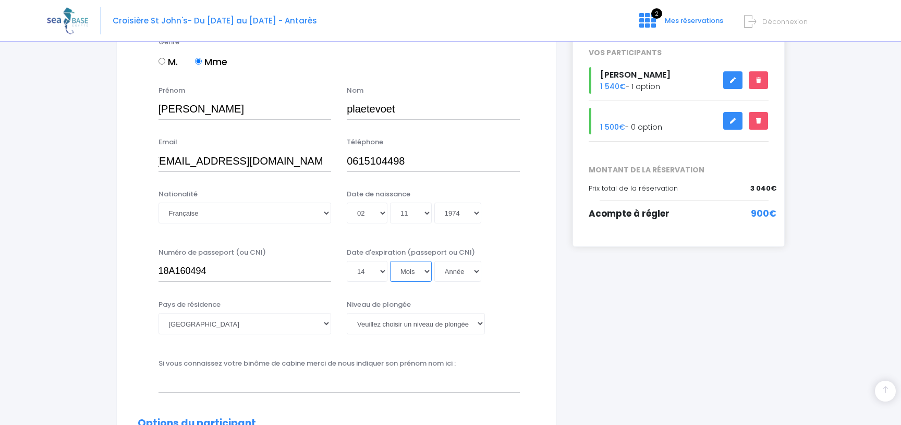
select select "02"
click option "02" at bounding box center [0, 0] width 0 height 0
click at [434, 261] on select "Année 2045 2044 2043 2042 2041 2040 2039 2038 2037 2036 2035 2034 2033 2032 203…" at bounding box center [457, 271] width 47 height 21
select select "2028"
click option "2028" at bounding box center [0, 0] width 0 height 0
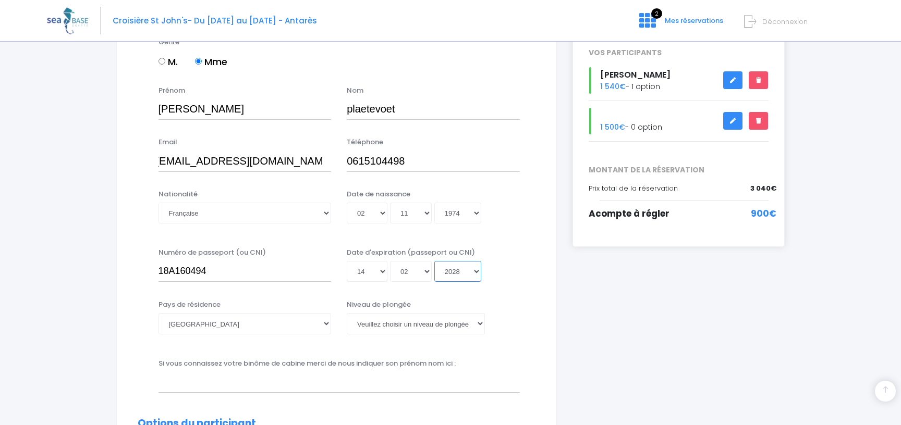
type input "2028-02-14"
click at [347, 313] on select "Veuillez choisir un niveau de plongée Non plongeur Junior OW diver Adventure OW…" at bounding box center [416, 323] width 138 height 21
click option "N2" at bounding box center [0, 0] width 0 height 0
click at [347, 313] on select "Veuillez choisir un niveau de plongée Non plongeur Junior OW diver Adventure OW…" at bounding box center [416, 323] width 138 height 21
select select "PE40"
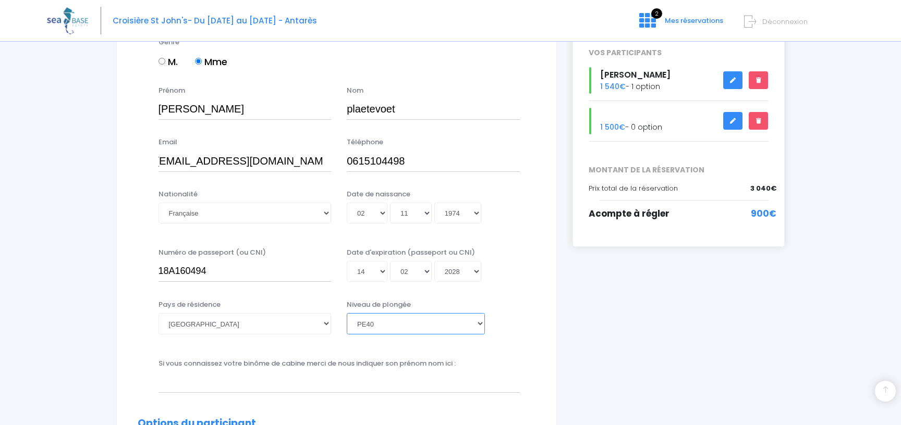
click option "PE40" at bounding box center [0, 0] width 0 height 0
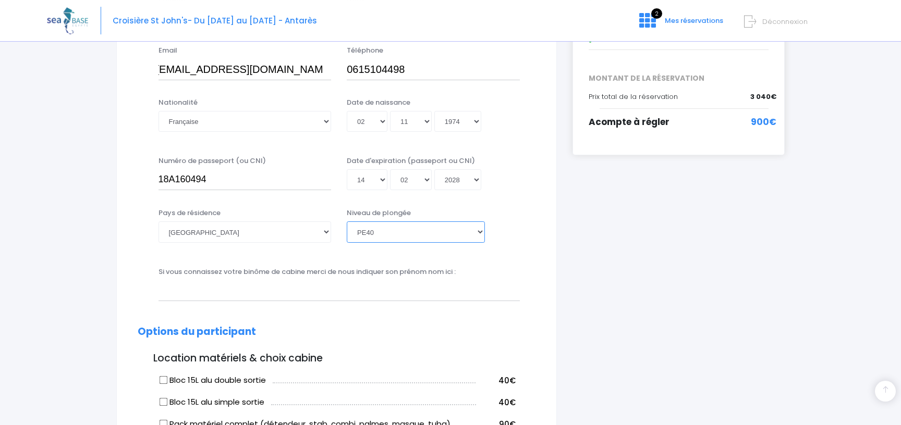
scroll to position [281, 0]
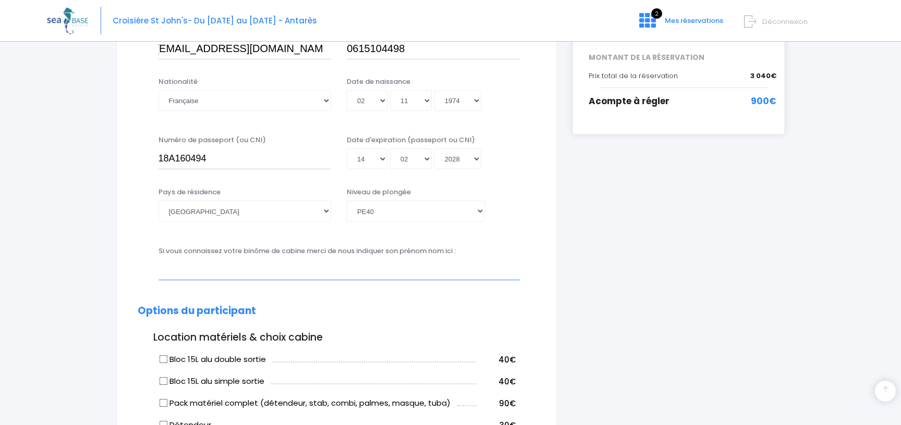
click at [179, 278] on input "text" at bounding box center [338, 270] width 361 height 21
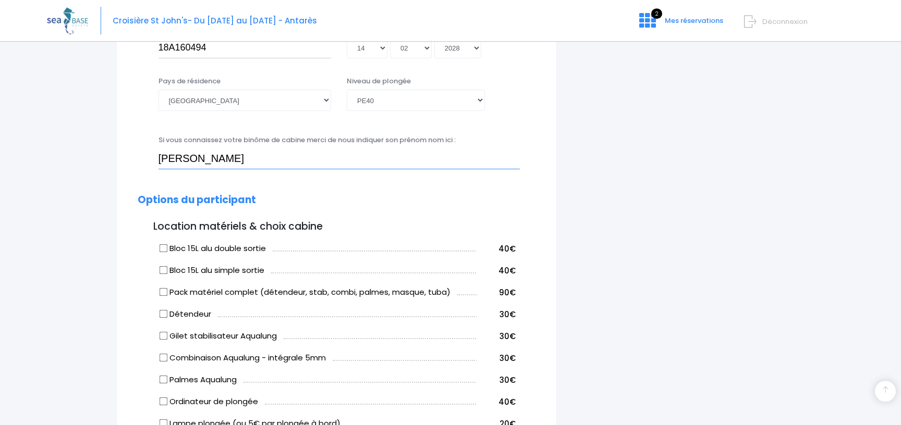
scroll to position [394, 0]
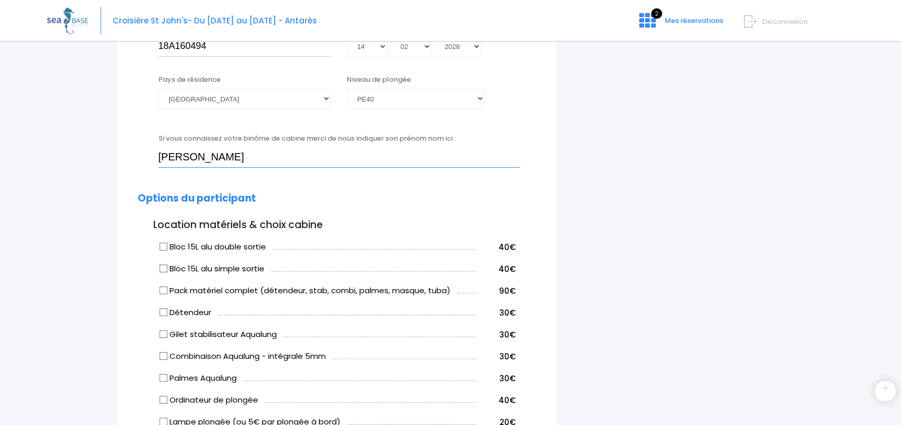
type input "plaetevoet olivier"
click at [162, 247] on input "Bloc 15L alu double sortie" at bounding box center [163, 247] width 8 height 8
checkbox input "true"
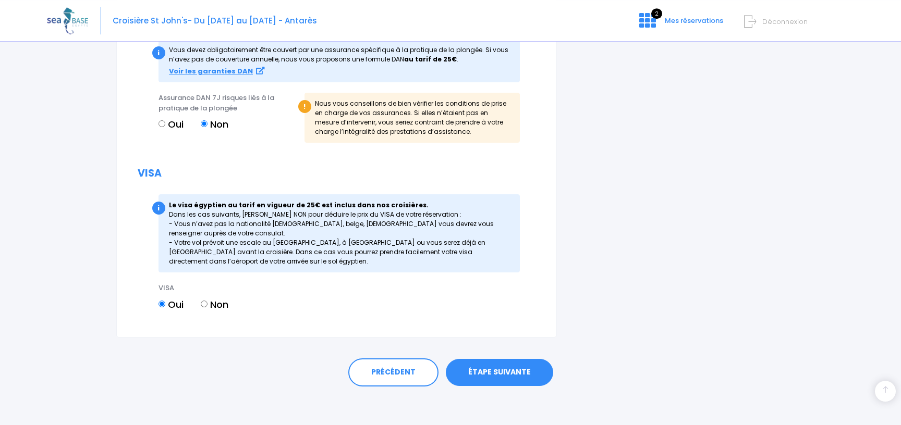
scroll to position [1066, 0]
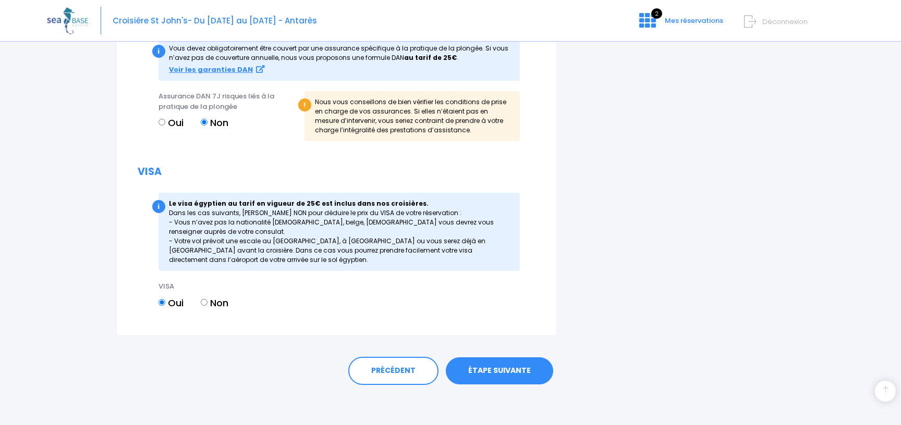
click at [494, 368] on link "ÉTAPE SUIVANTE" at bounding box center [499, 371] width 107 height 27
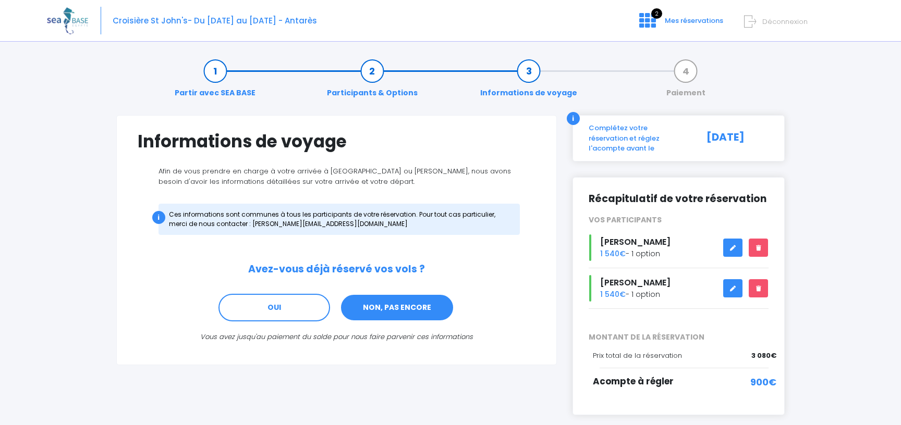
click at [421, 307] on link "NON, PAS ENCORE" at bounding box center [397, 308] width 114 height 28
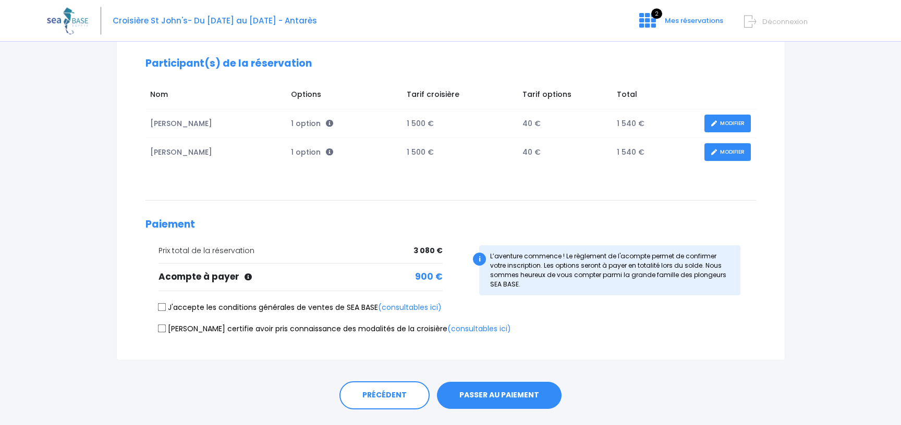
scroll to position [162, 0]
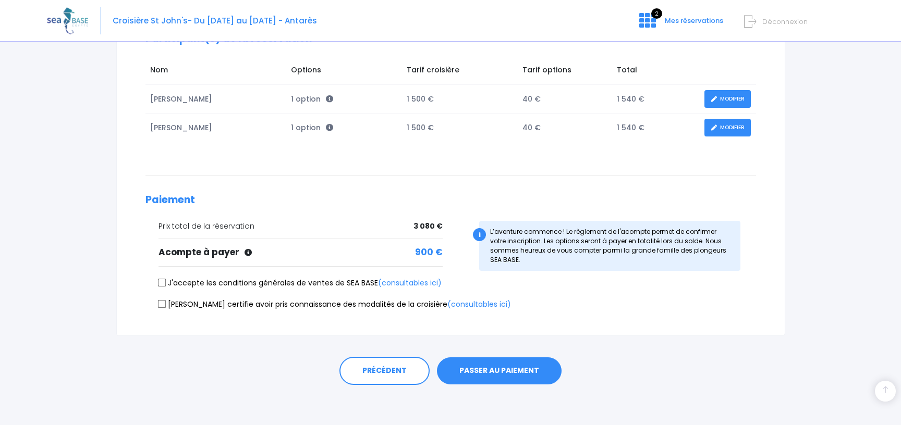
click at [160, 281] on input "J'accepte les conditions générales de ventes de SEA BASE (consultables ici)" at bounding box center [161, 283] width 8 height 8
checkbox input "true"
click at [160, 303] on input "[PERSON_NAME] certifie avoir pris connaissance des modalités de la croisière (c…" at bounding box center [161, 304] width 8 height 8
checkbox input "true"
click at [508, 372] on button "PASSER AU PAIEMENT" at bounding box center [499, 371] width 125 height 27
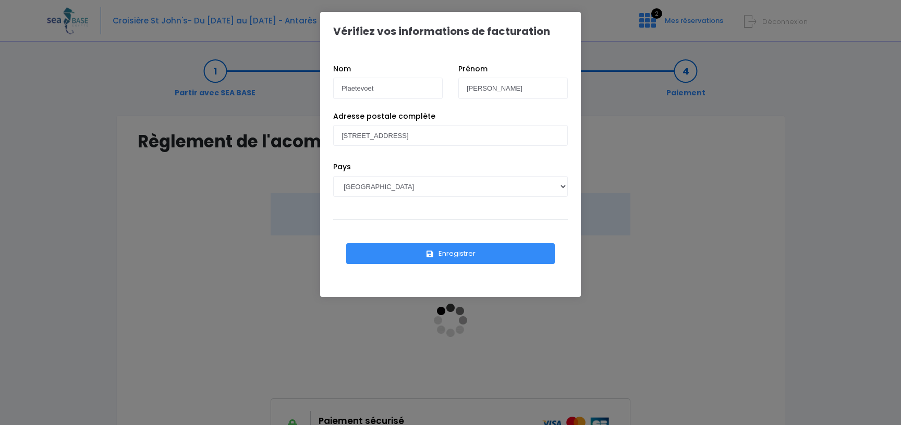
click at [454, 255] on button "Enregistrer" at bounding box center [450, 253] width 208 height 21
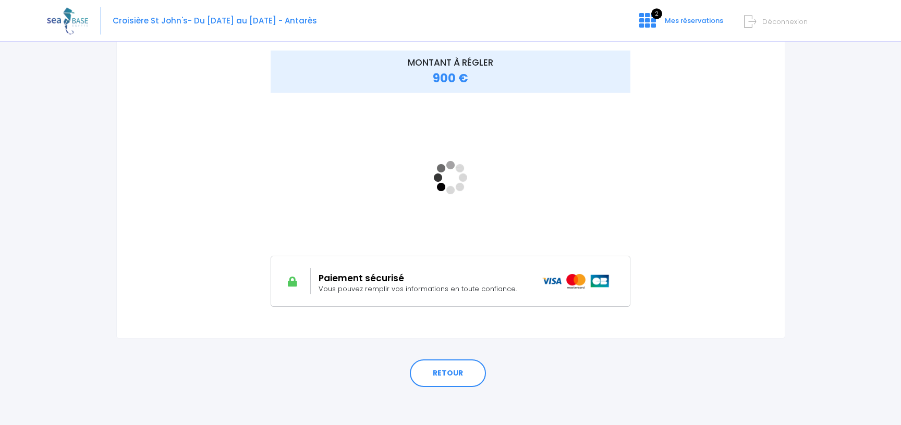
scroll to position [145, 0]
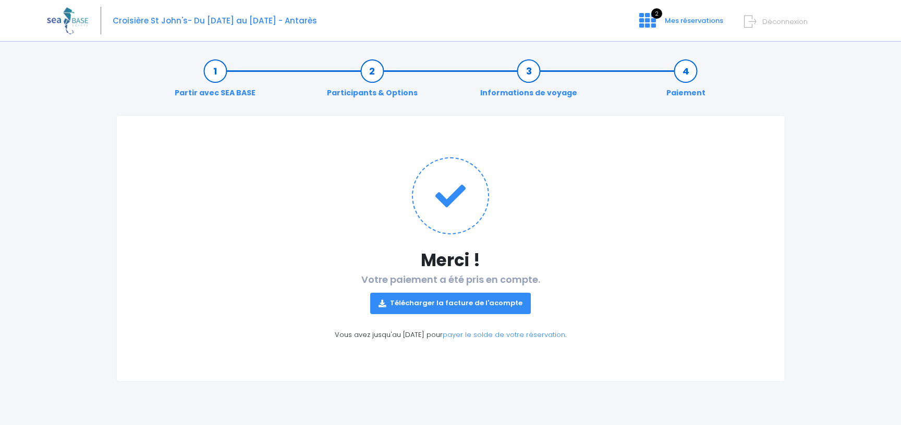
click at [504, 304] on link "Télécharger la facture de l'acompte" at bounding box center [450, 303] width 161 height 21
click at [703, 20] on span "Mes réservations" at bounding box center [693, 21] width 58 height 10
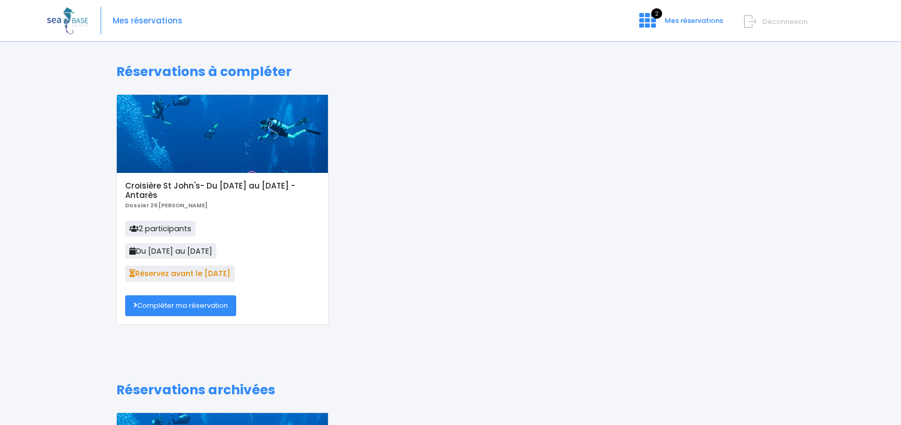
click at [775, 21] on span "Déconnexion" at bounding box center [784, 22] width 45 height 10
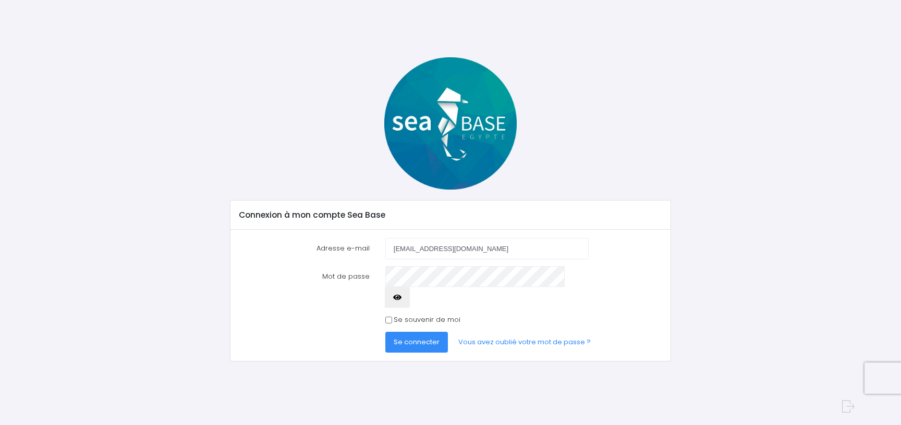
type input "[EMAIL_ADDRESS][DOMAIN_NAME]"
click at [401, 298] on icon "button" at bounding box center [397, 298] width 8 height 0
click at [389, 317] on input "Se souvenir de moi" at bounding box center [388, 320] width 7 height 7
checkbox input "true"
click at [400, 337] on span "Se connecter" at bounding box center [416, 342] width 46 height 10
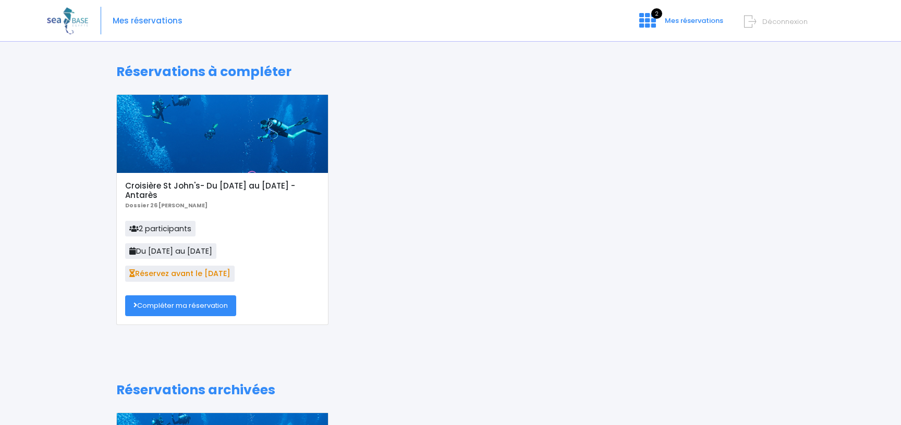
click at [769, 20] on span "Déconnexion" at bounding box center [784, 22] width 45 height 10
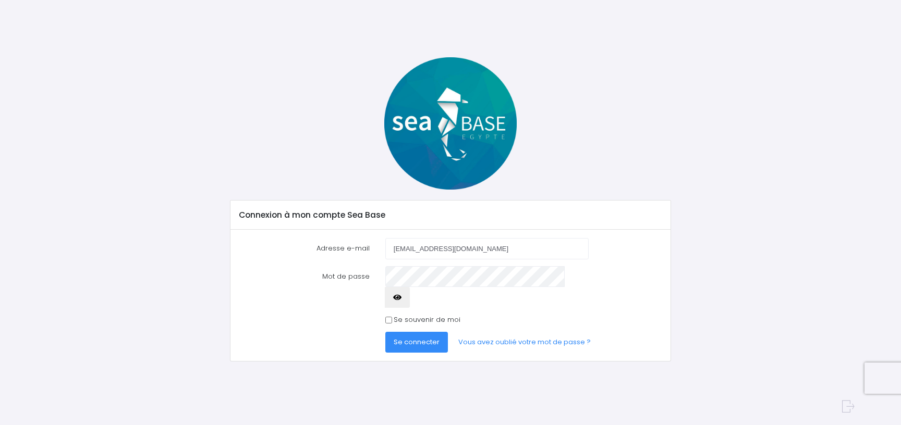
type input "[EMAIL_ADDRESS][DOMAIN_NAME]"
